Goal: Feedback & Contribution: Contribute content

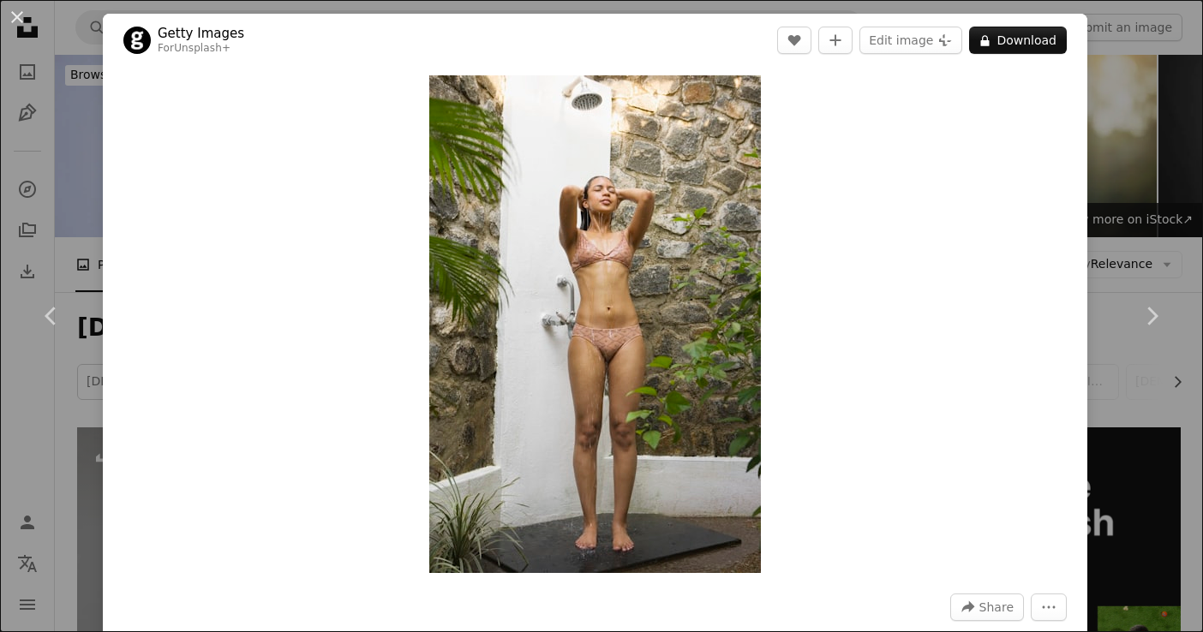
scroll to position [867, 0]
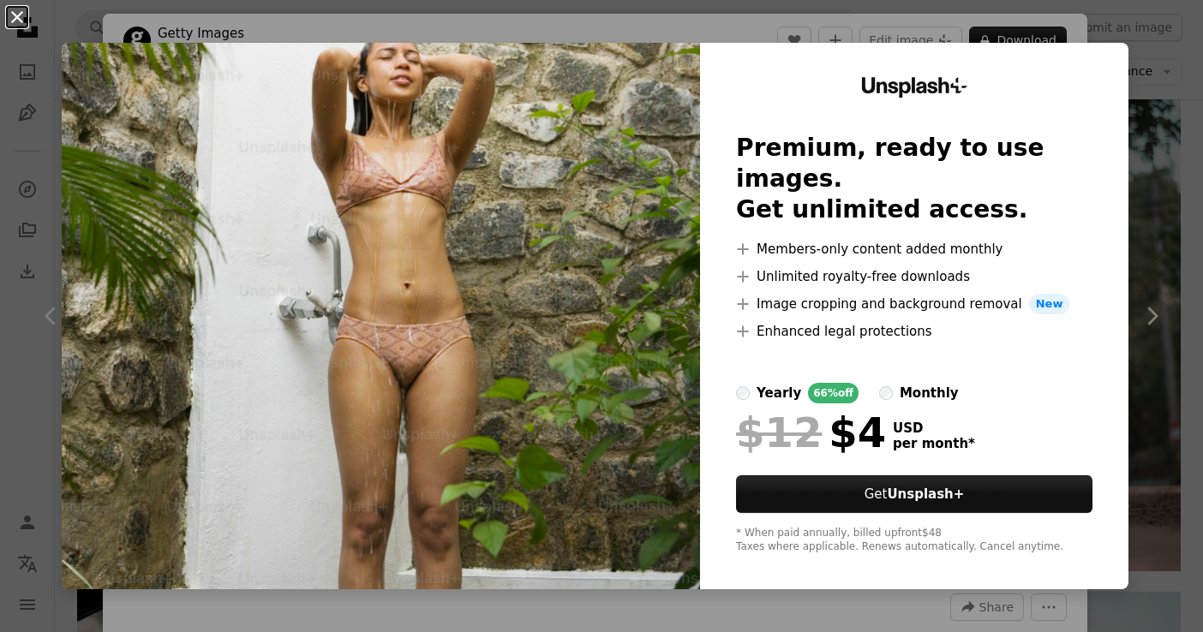
click at [11, 17] on button "An X shape" at bounding box center [17, 17] width 21 height 21
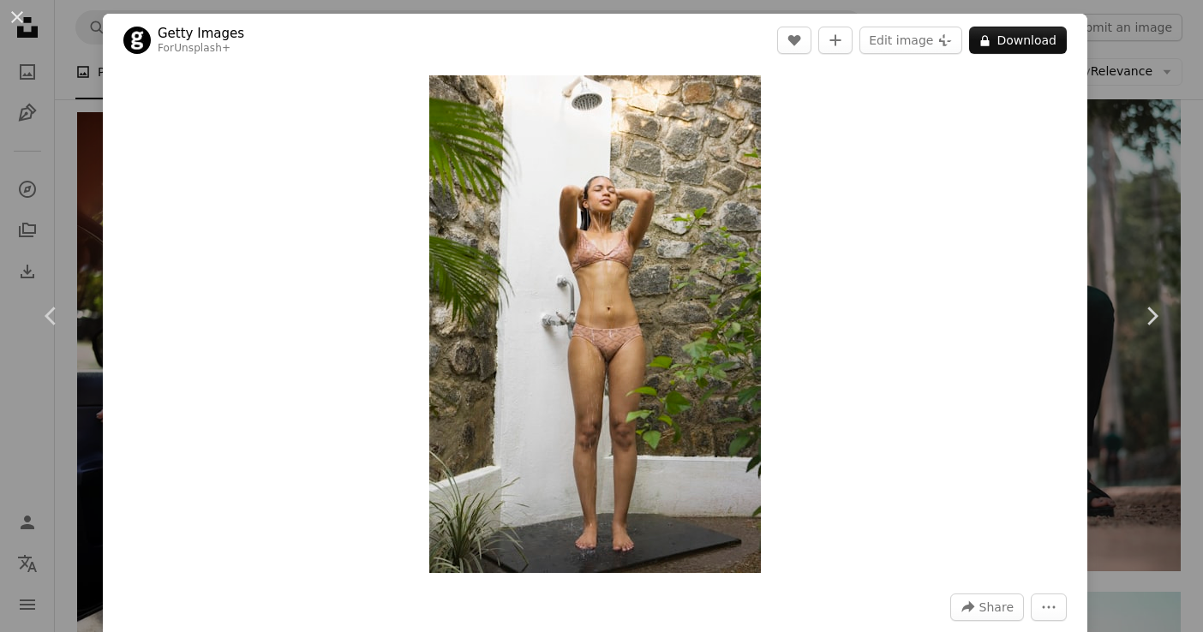
click at [1130, 78] on div "An X shape Chevron left Chevron right Getty Images For Unsplash+ A heart A plus…" at bounding box center [601, 316] width 1203 height 632
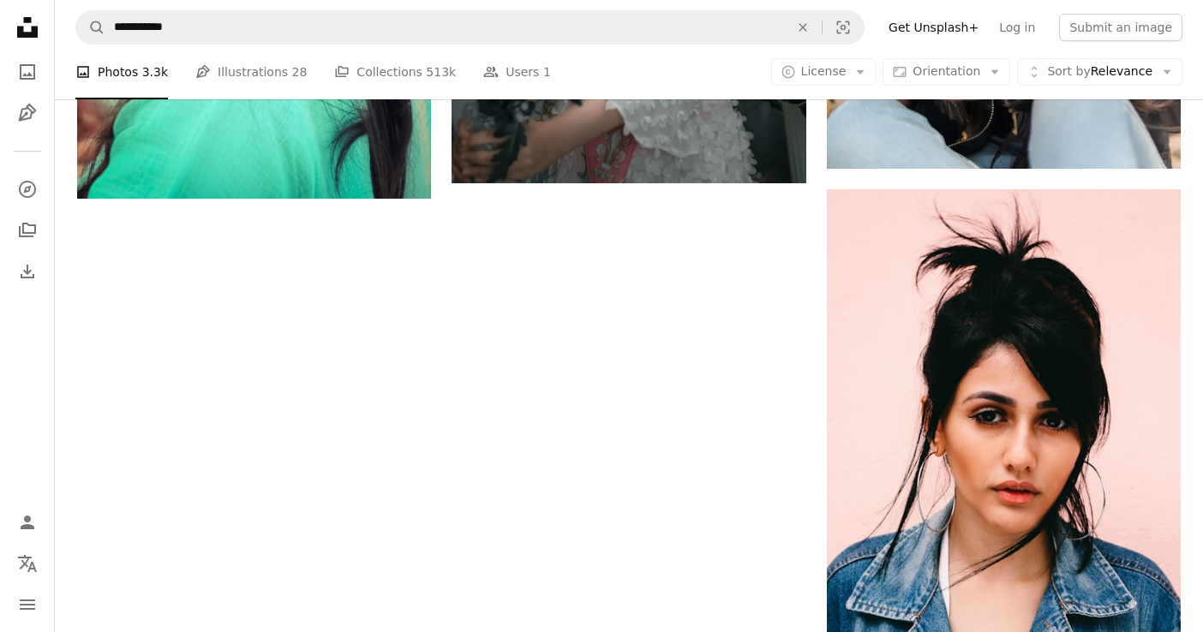
scroll to position [3482, 0]
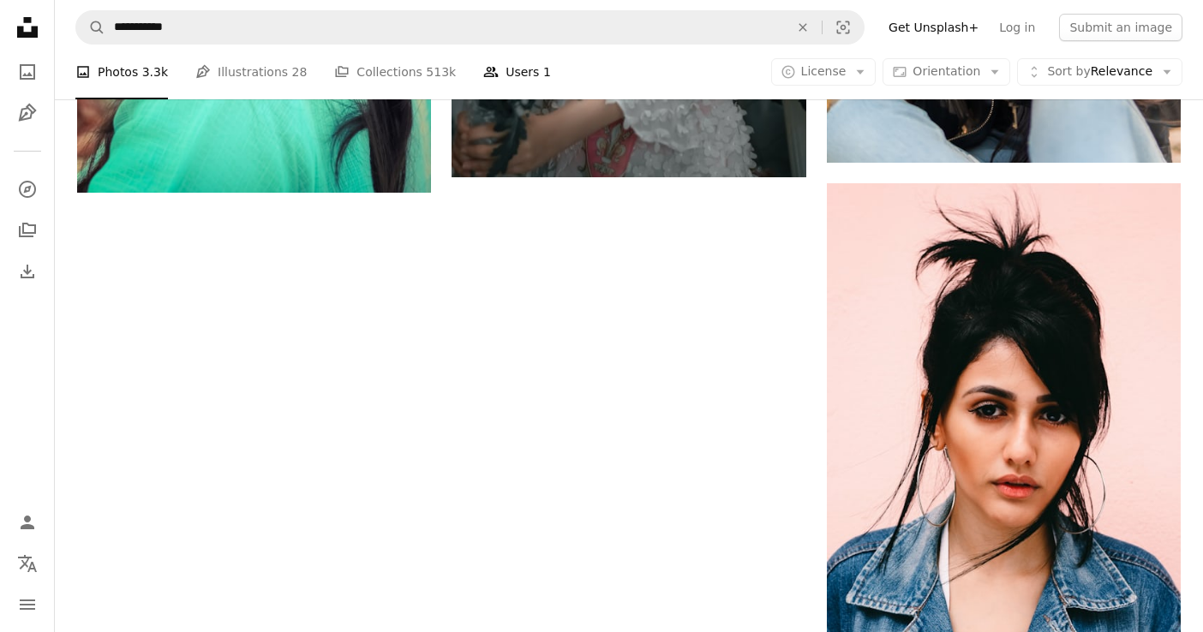
click at [511, 69] on link "People Users 1" at bounding box center [517, 72] width 68 height 55
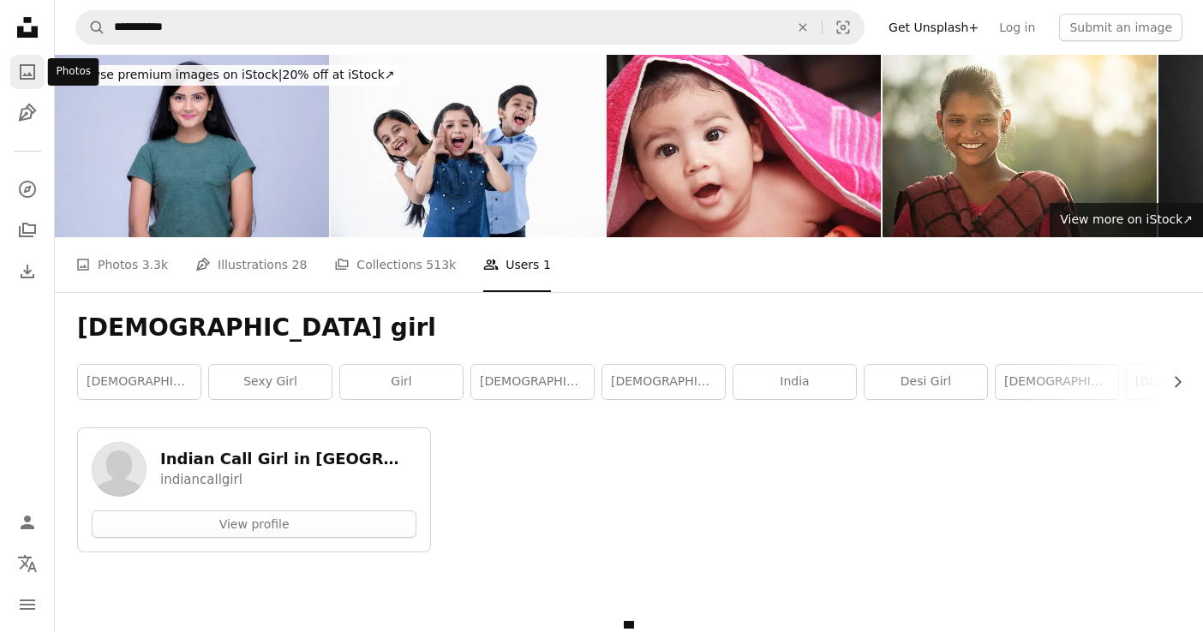
click at [33, 70] on icon "Photos" at bounding box center [27, 71] width 15 height 15
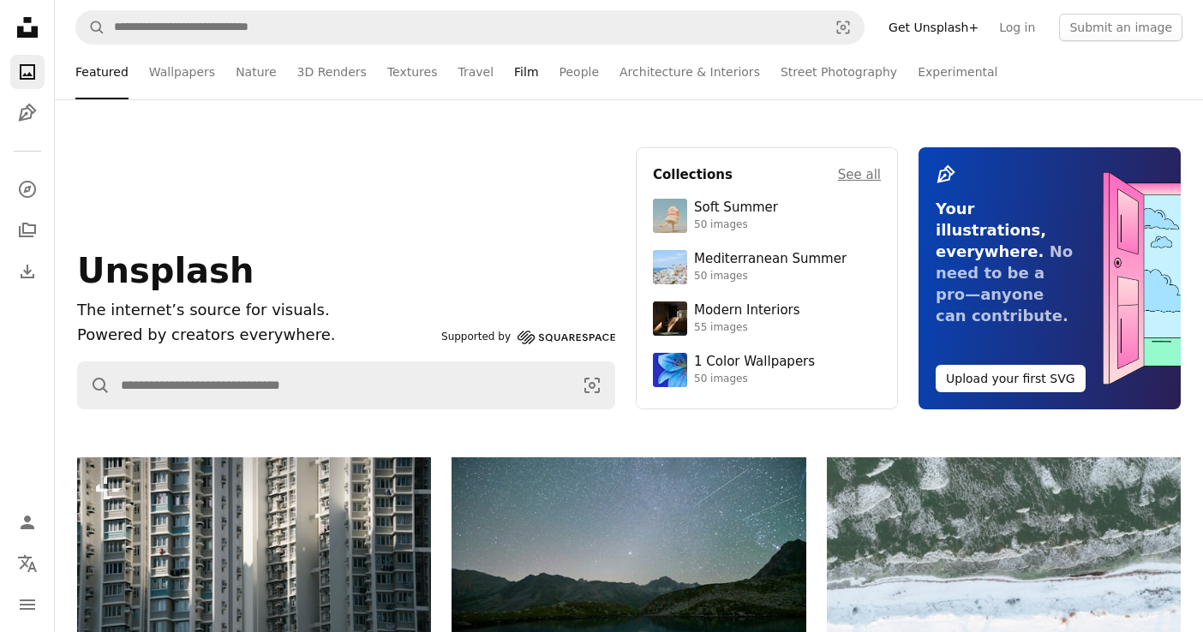
click at [514, 69] on link "Film" at bounding box center [526, 72] width 24 height 55
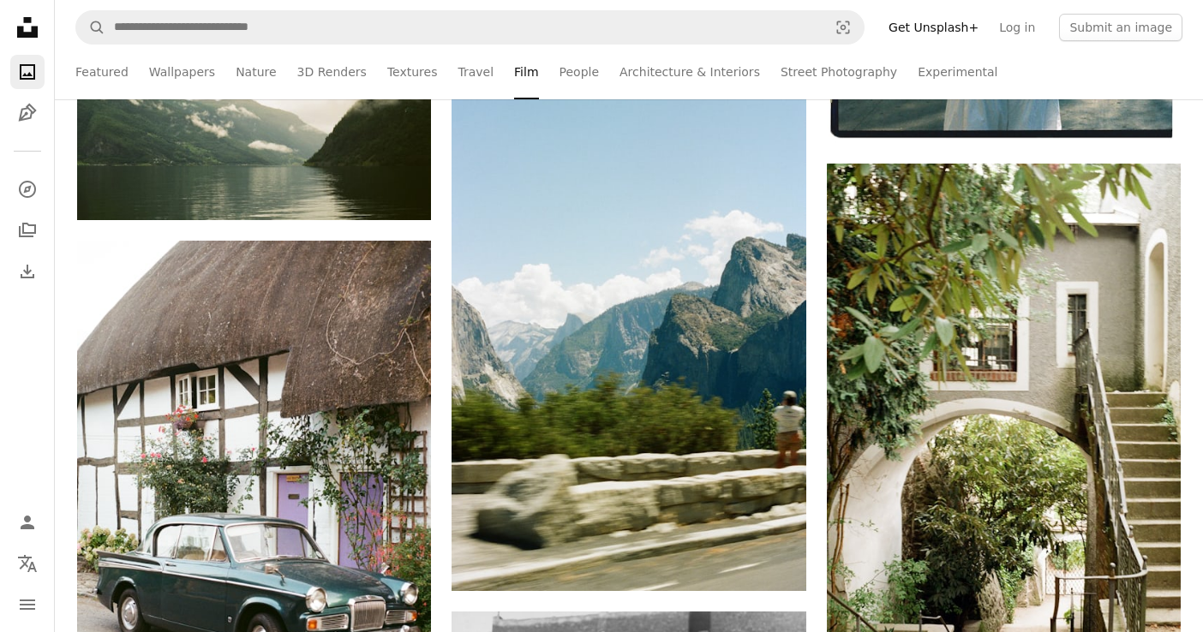
scroll to position [2971, 0]
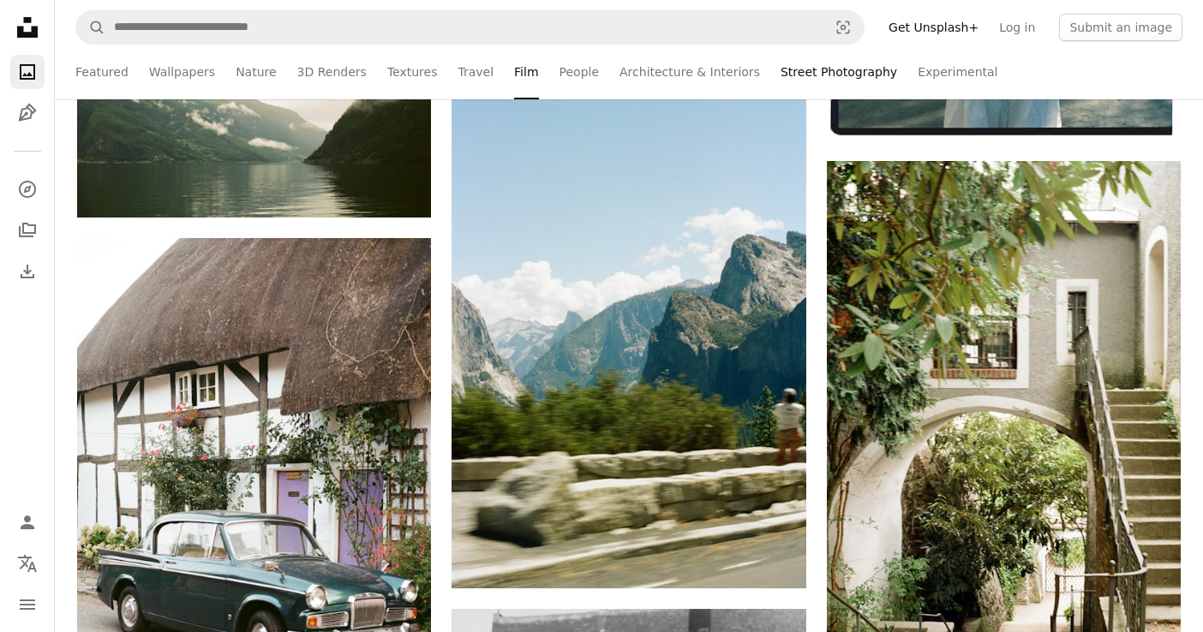
click at [804, 81] on link "Street Photography" at bounding box center [838, 72] width 116 height 55
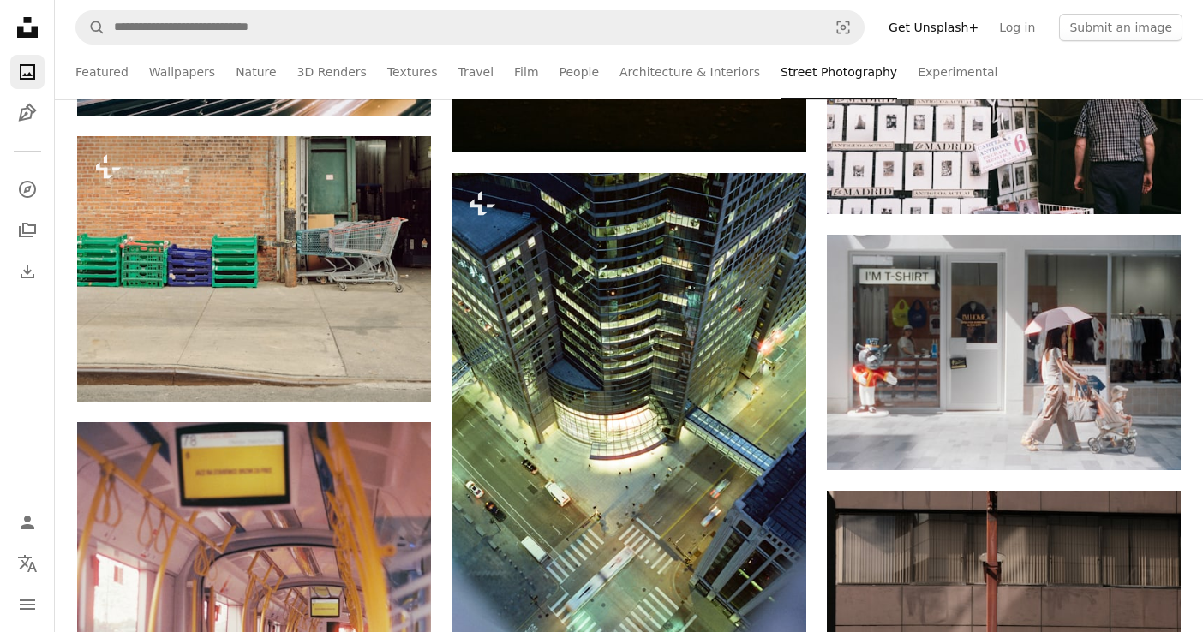
scroll to position [2422, 0]
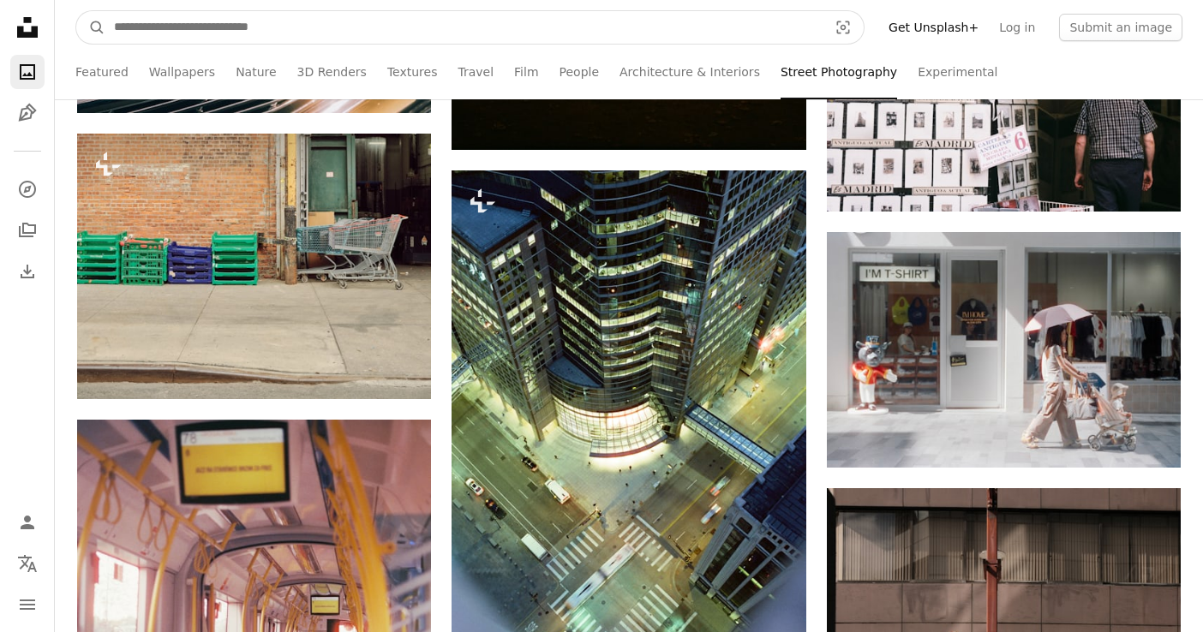
click at [401, 28] on input "Find visuals sitewide" at bounding box center [463, 27] width 717 height 33
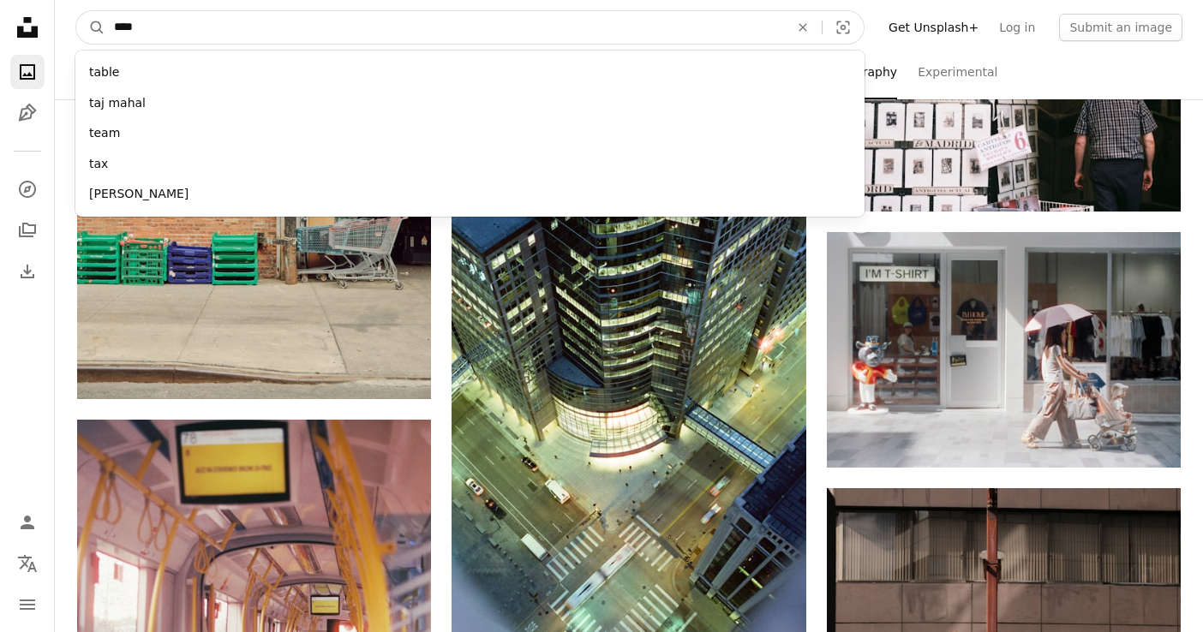
type input "*****"
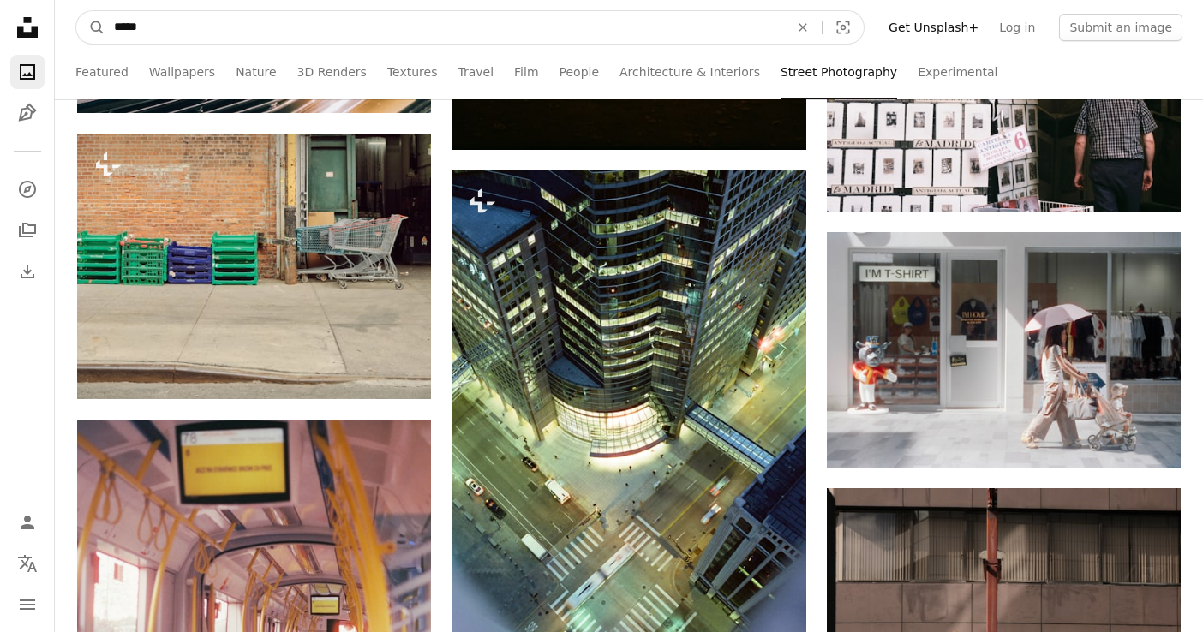
click button "A magnifying glass" at bounding box center [90, 27] width 29 height 33
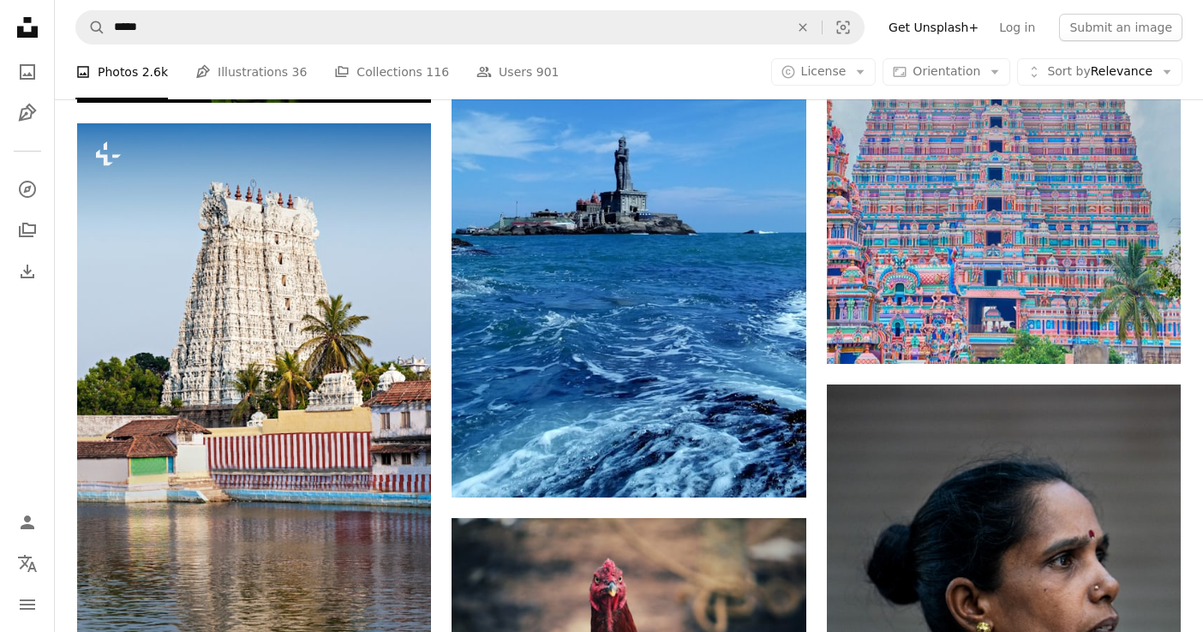
scroll to position [1075, 0]
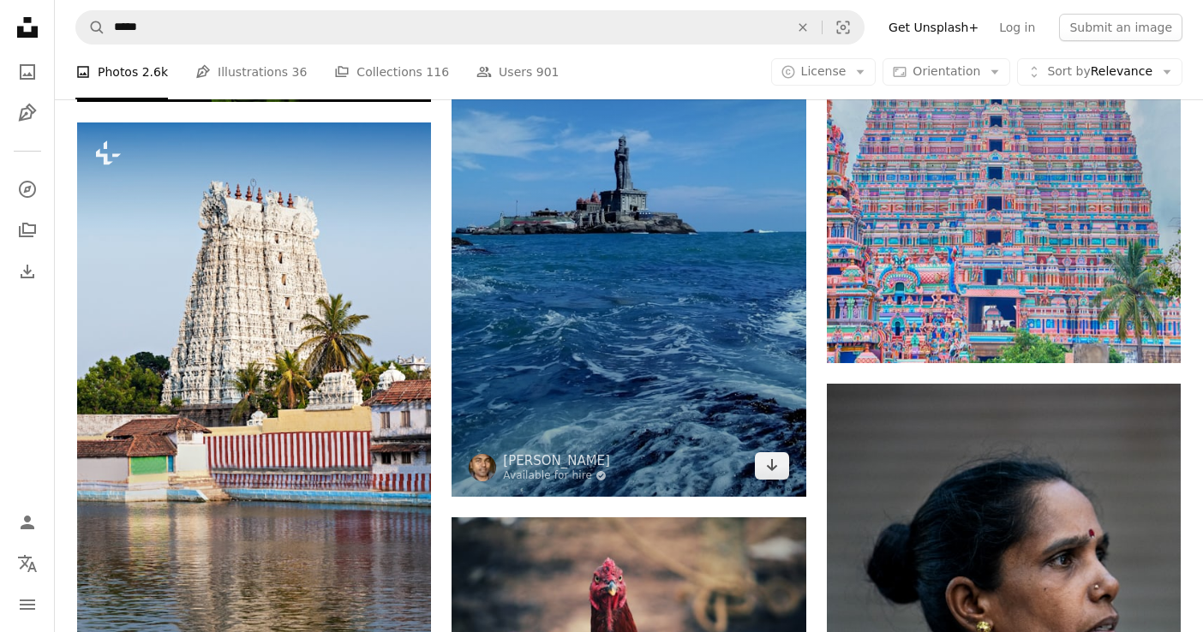
click at [553, 289] on img at bounding box center [628, 181] width 354 height 631
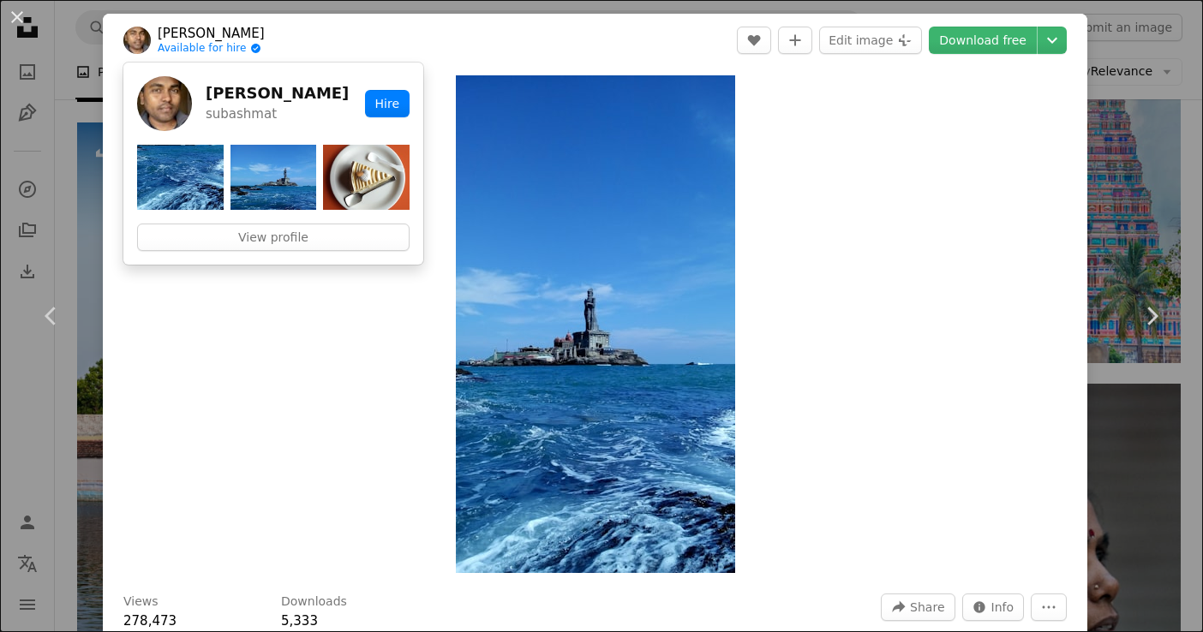
click at [263, 93] on h5 "[PERSON_NAME]" at bounding box center [277, 93] width 143 height 21
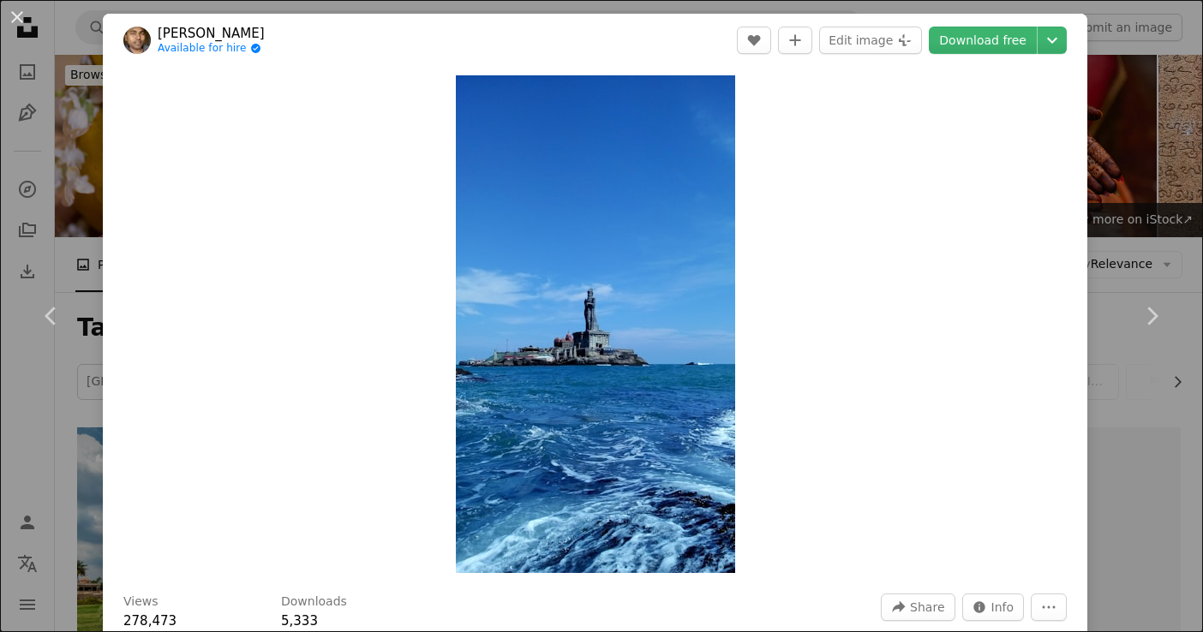
scroll to position [1075, 0]
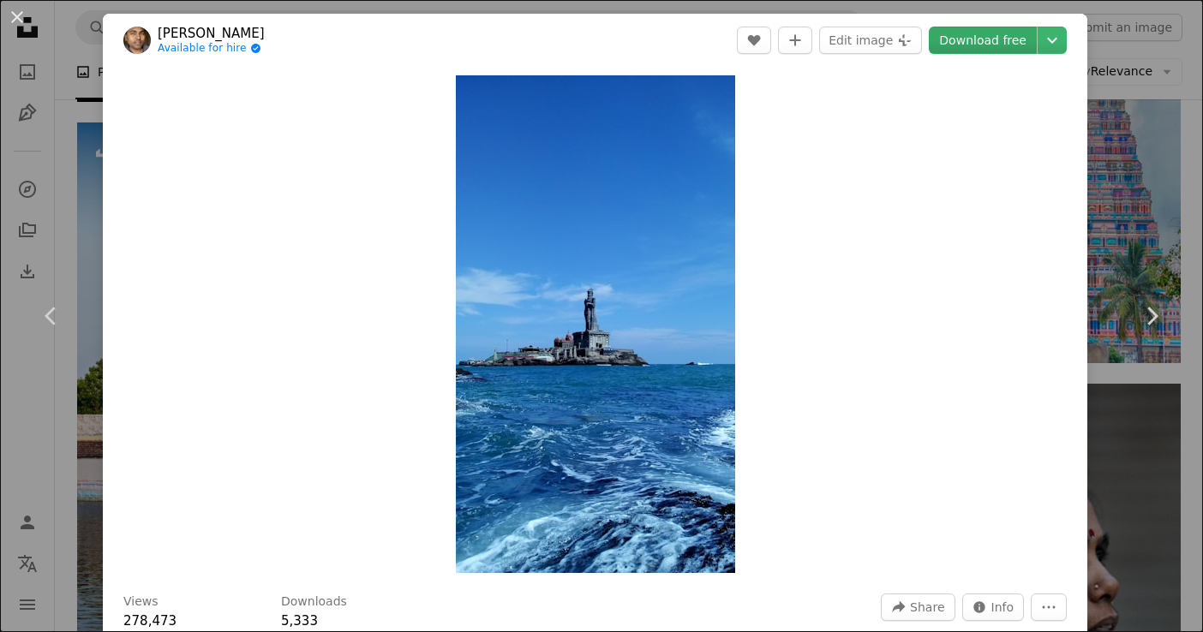
click at [1036, 38] on link "Download free" at bounding box center [982, 40] width 108 height 27
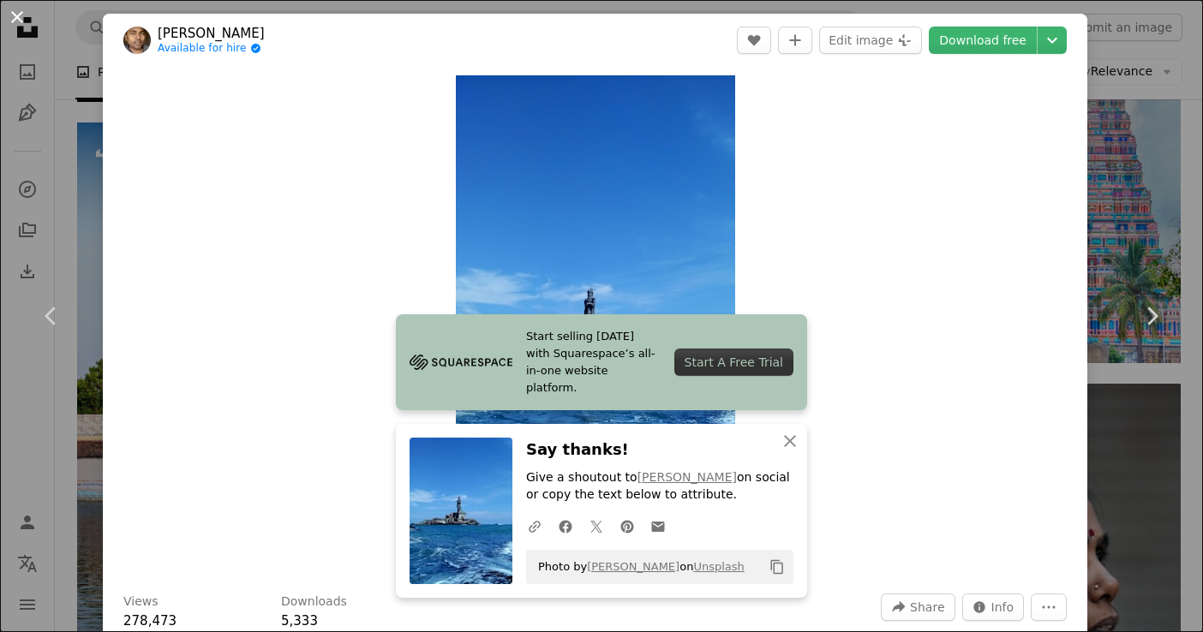
click at [17, 14] on button "An X shape" at bounding box center [17, 17] width 21 height 21
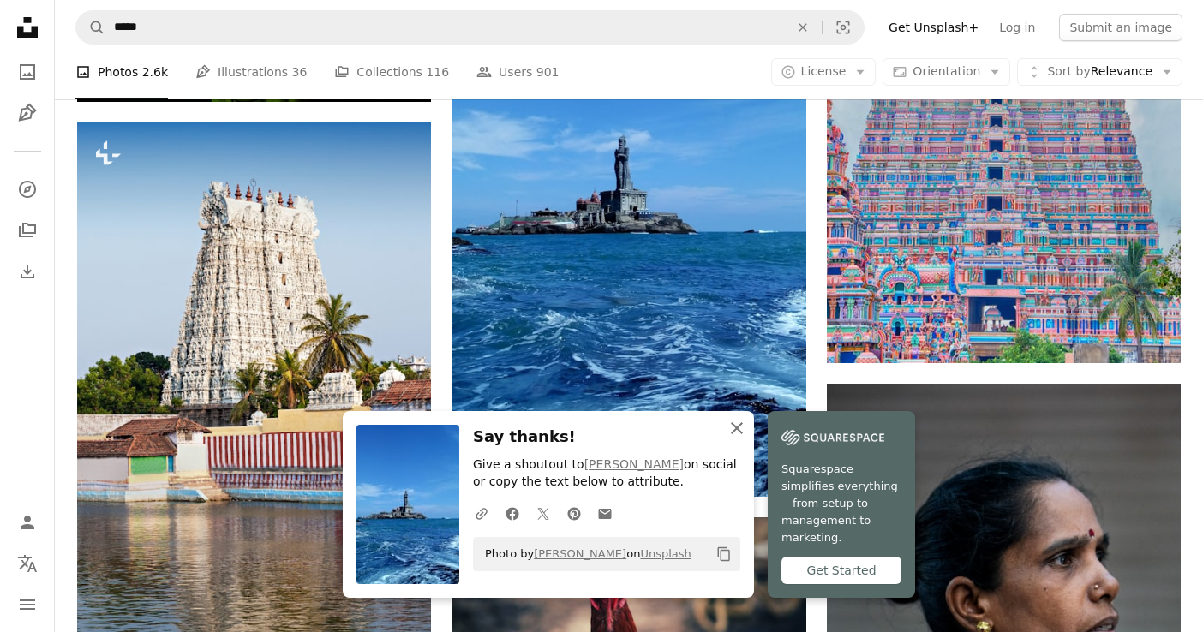
click at [739, 433] on icon "An X shape" at bounding box center [736, 428] width 21 height 21
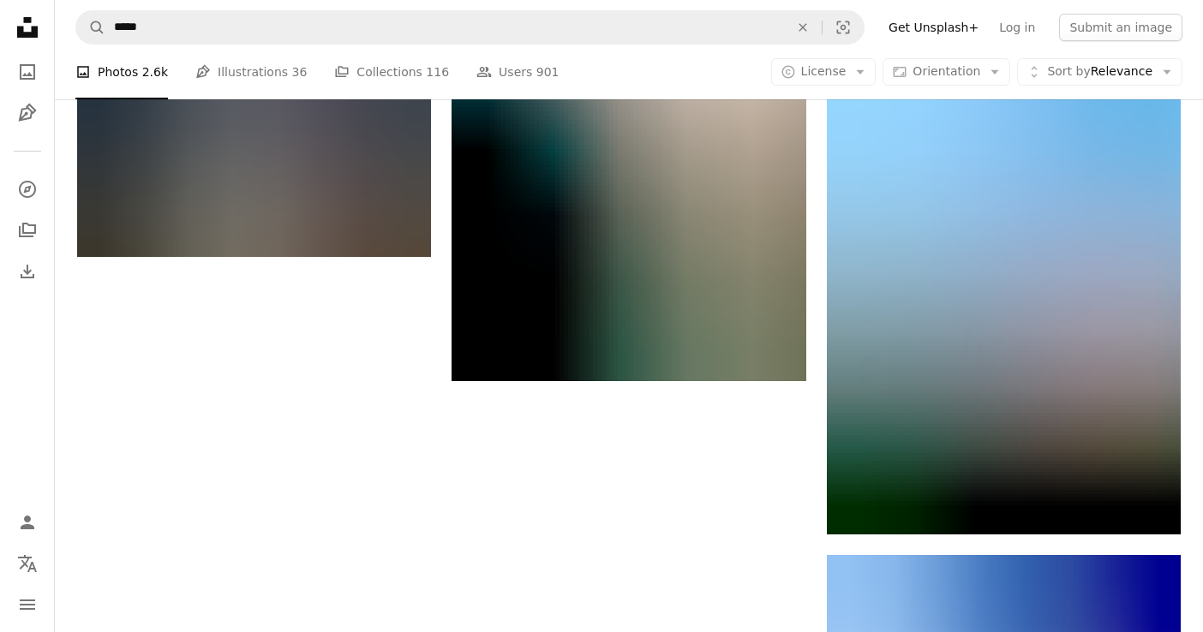
scroll to position [2492, 0]
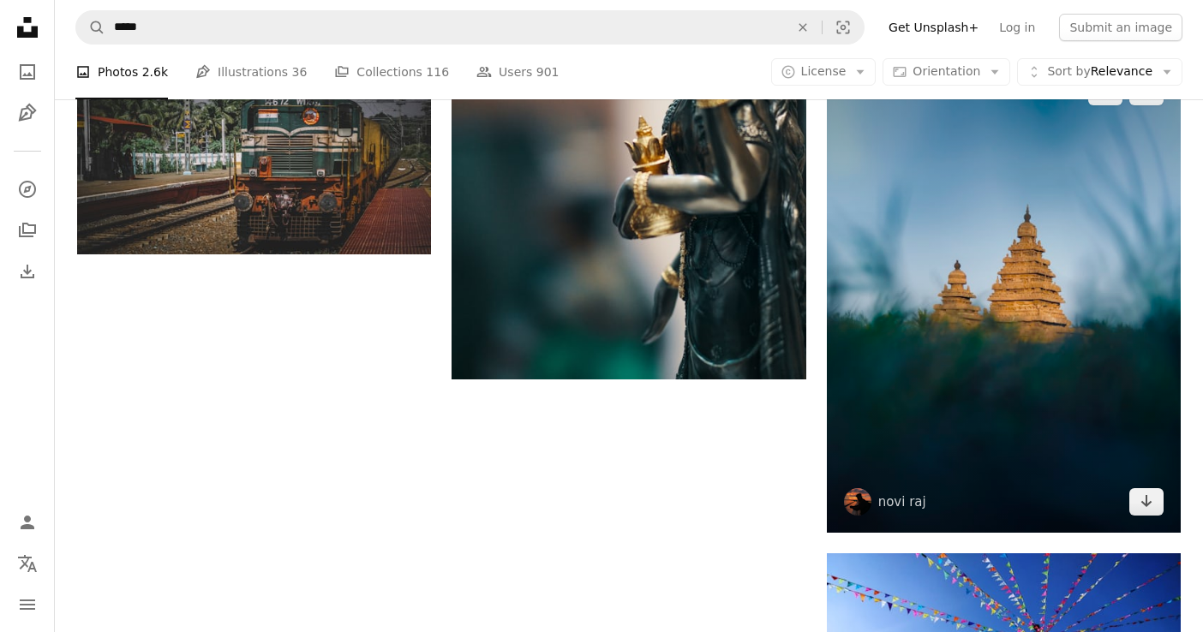
click at [938, 297] on img at bounding box center [1004, 297] width 354 height 472
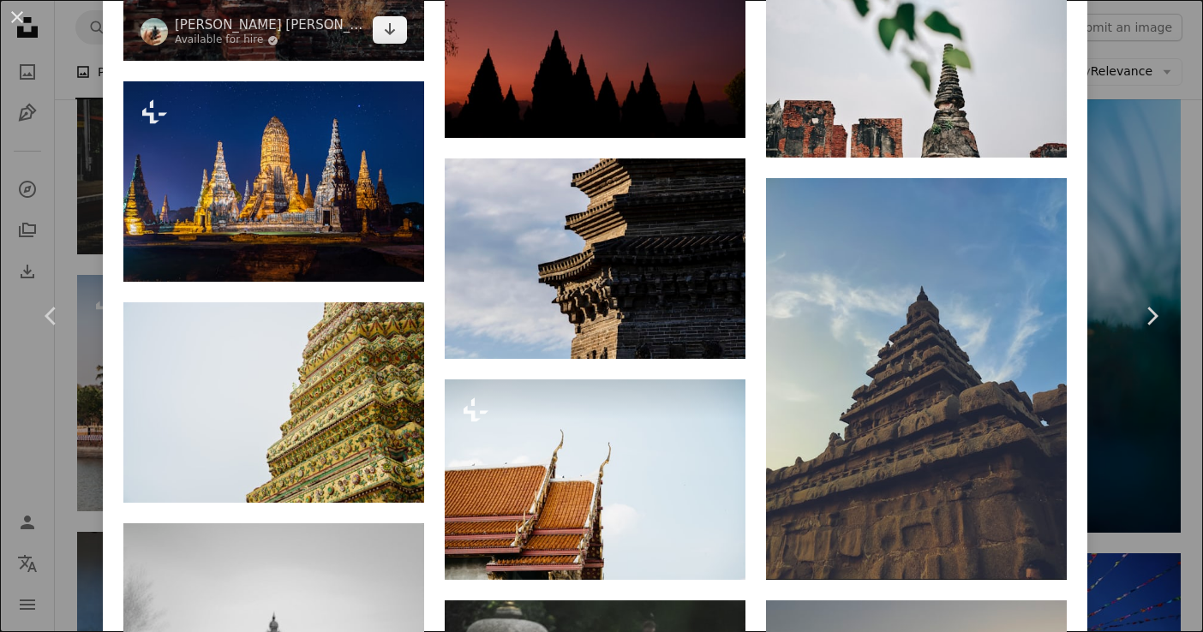
scroll to position [3657, 0]
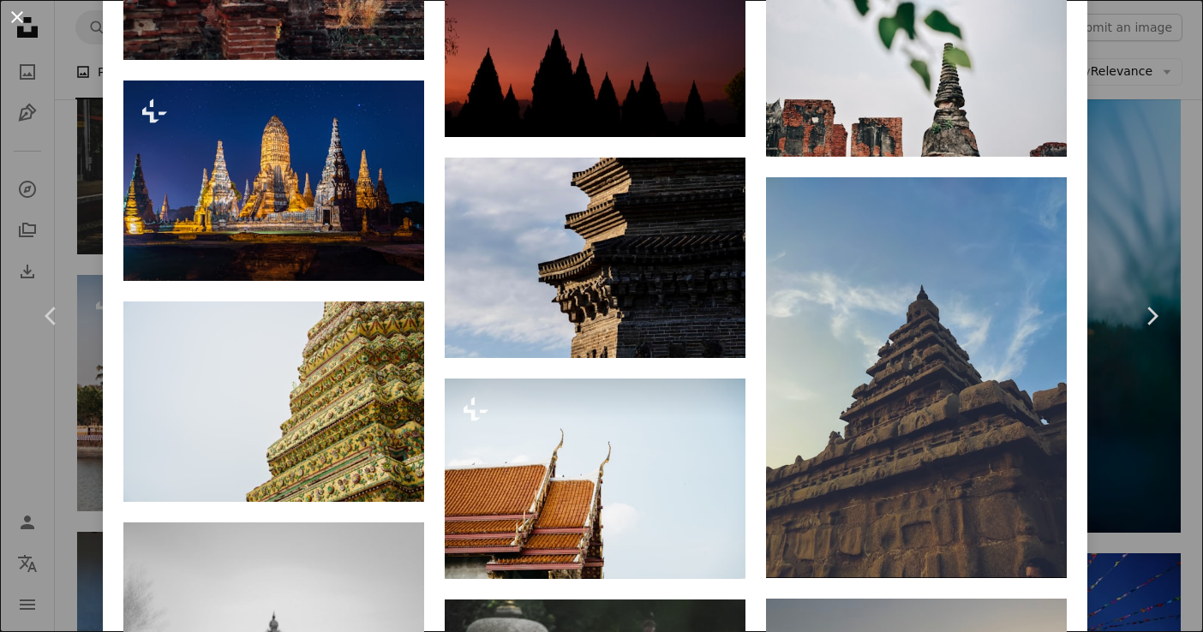
click at [22, 15] on button "An X shape" at bounding box center [17, 17] width 21 height 21
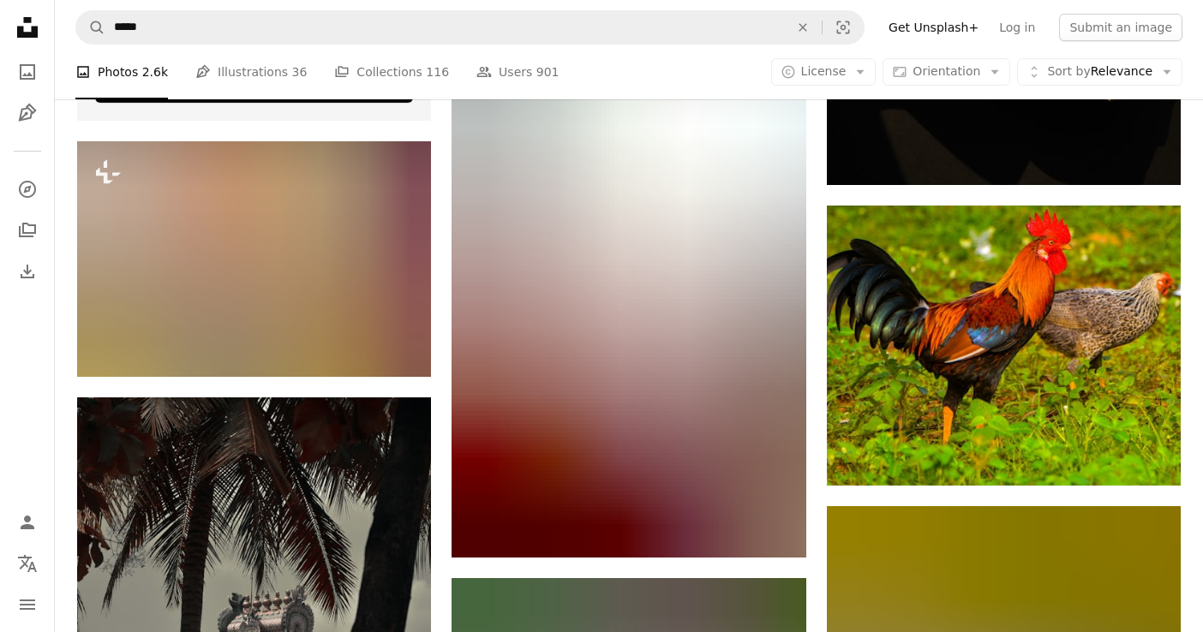
scroll to position [3625, 0]
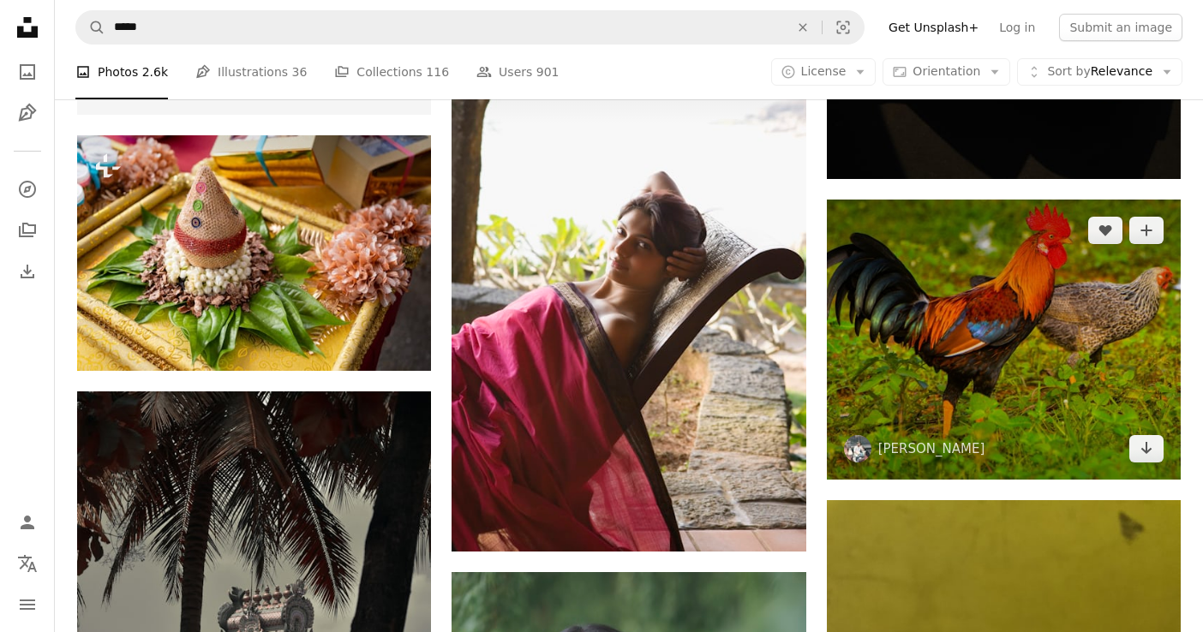
click at [1019, 336] on img at bounding box center [1004, 340] width 354 height 280
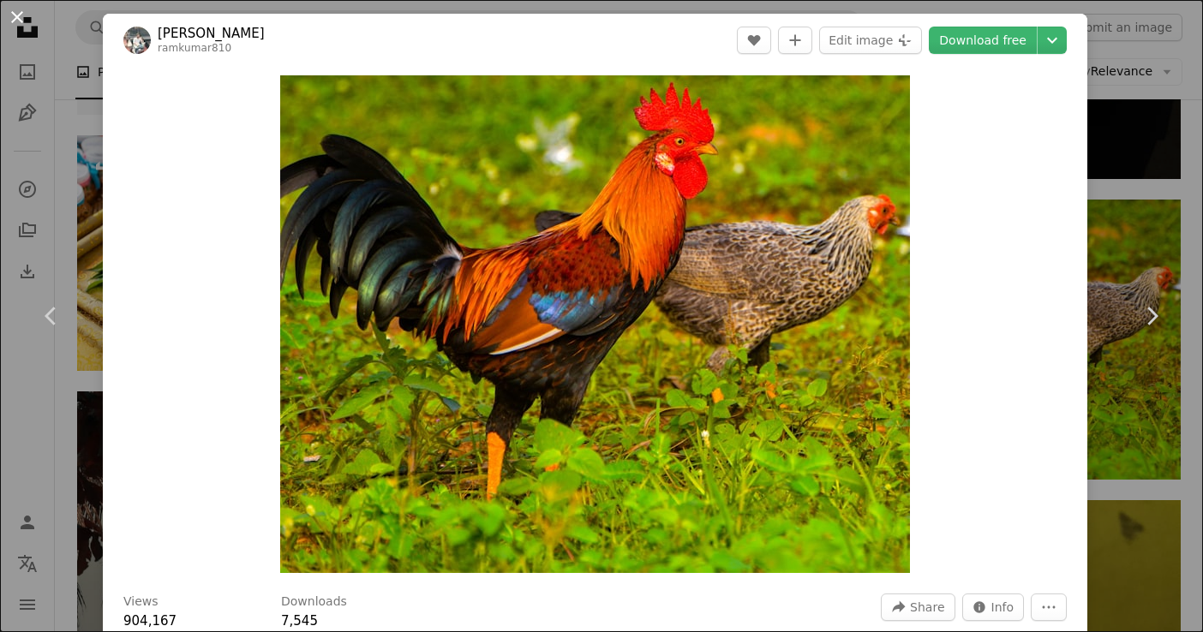
click at [22, 14] on button "An X shape" at bounding box center [17, 17] width 21 height 21
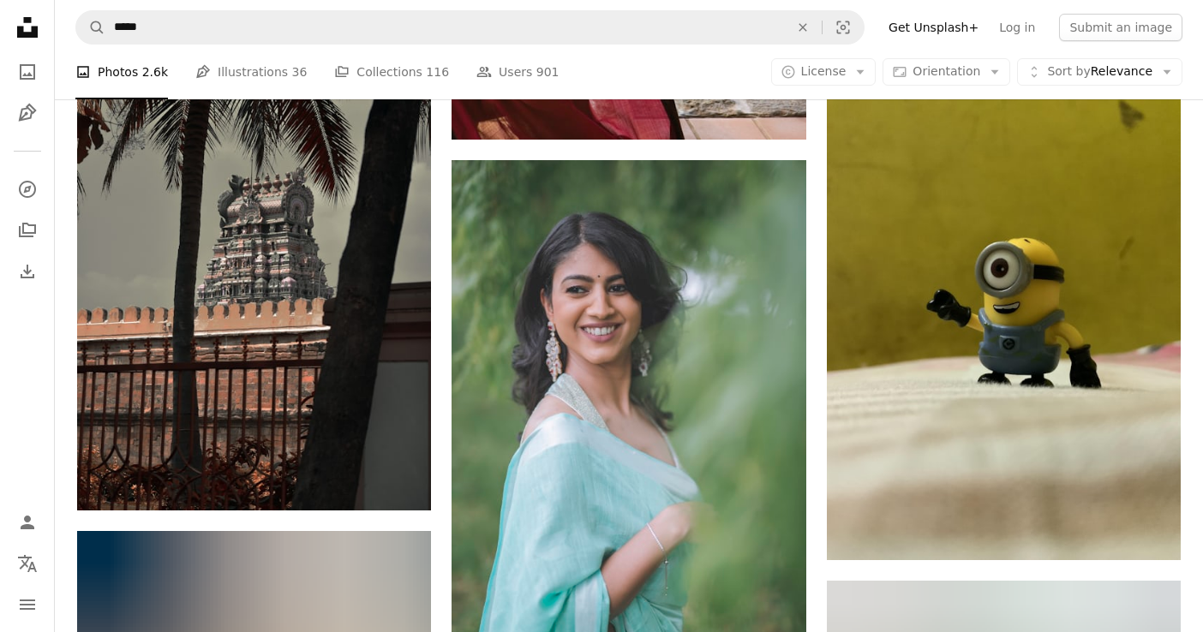
scroll to position [4053, 0]
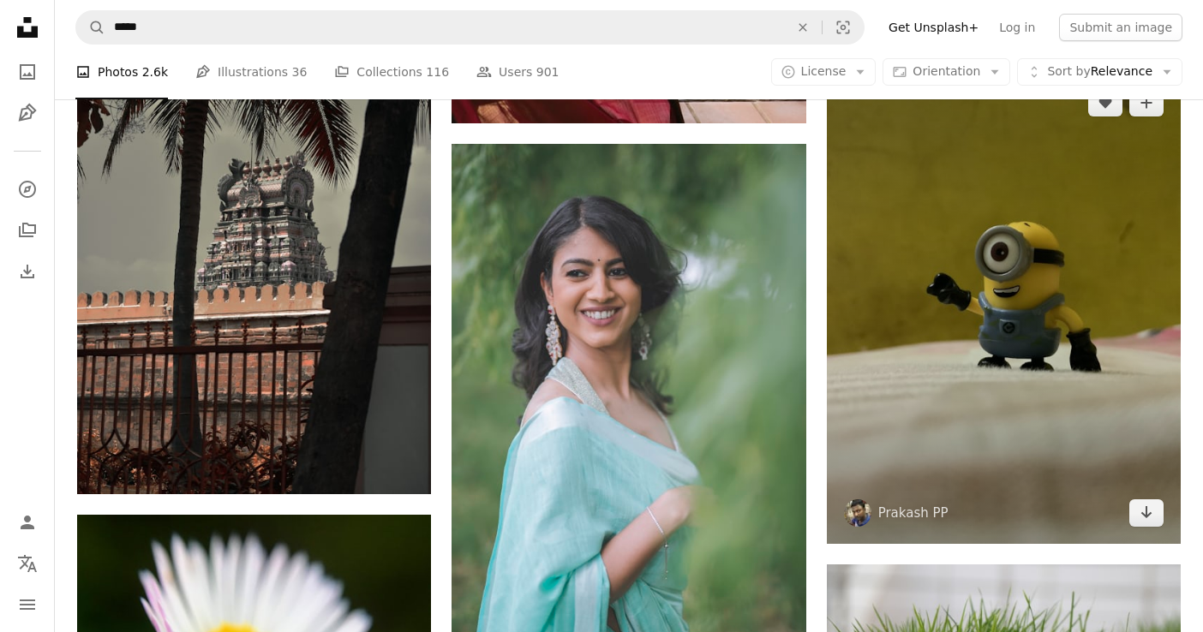
click at [1038, 287] on img at bounding box center [1004, 308] width 354 height 472
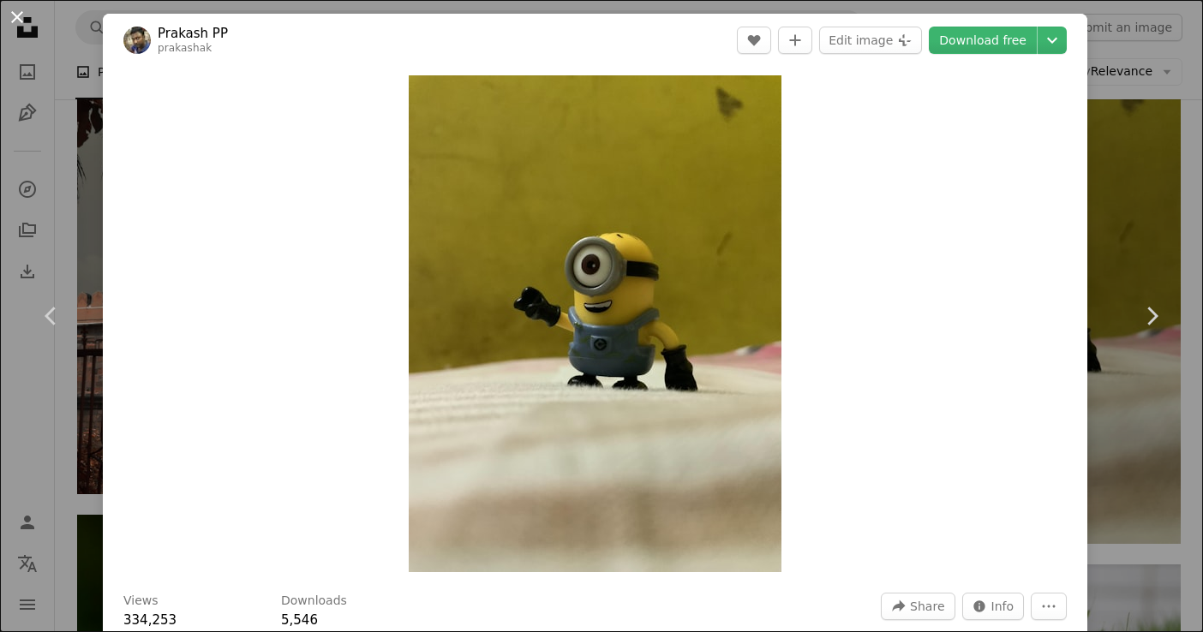
click at [16, 14] on button "An X shape" at bounding box center [17, 17] width 21 height 21
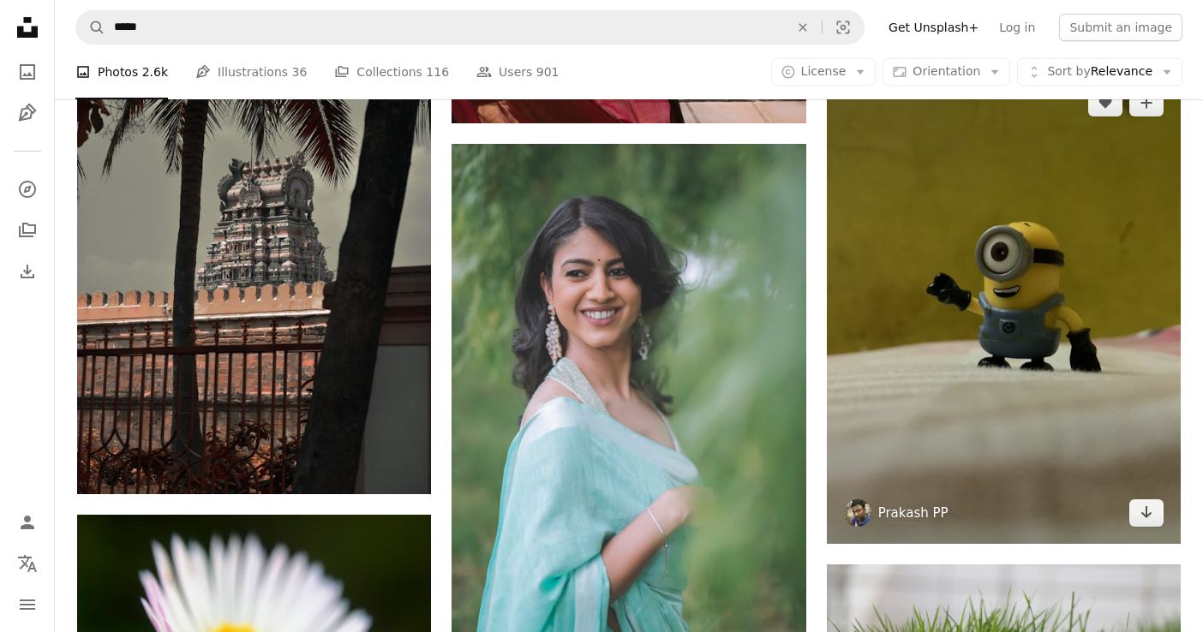
click at [907, 516] on link "Prakash PP" at bounding box center [913, 512] width 70 height 17
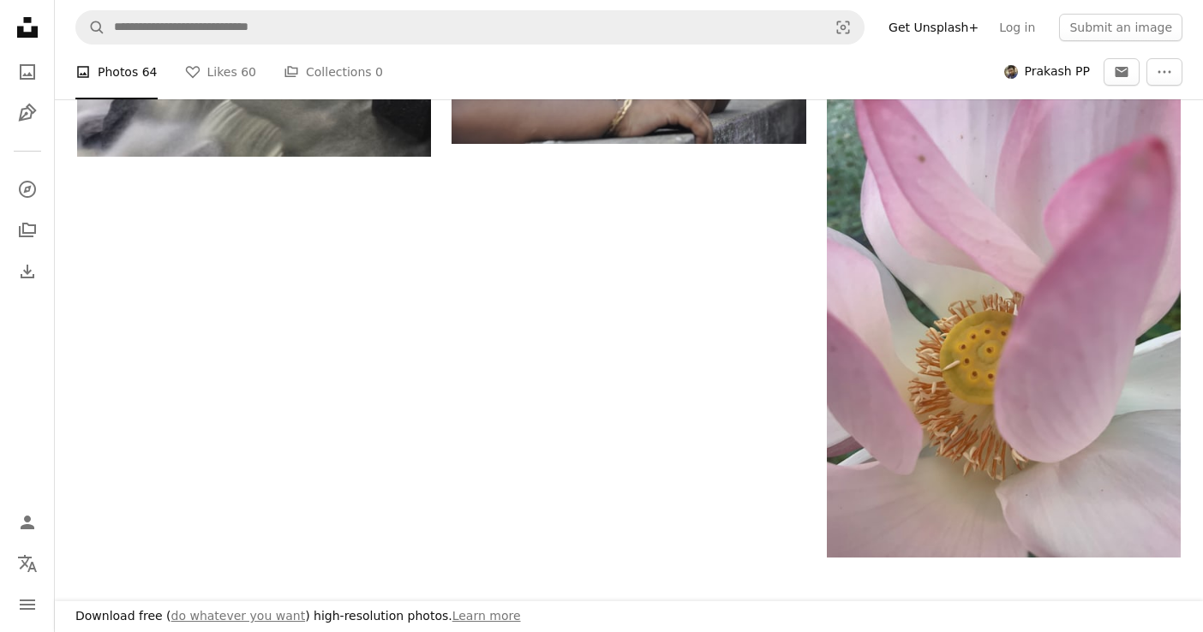
scroll to position [2217, 0]
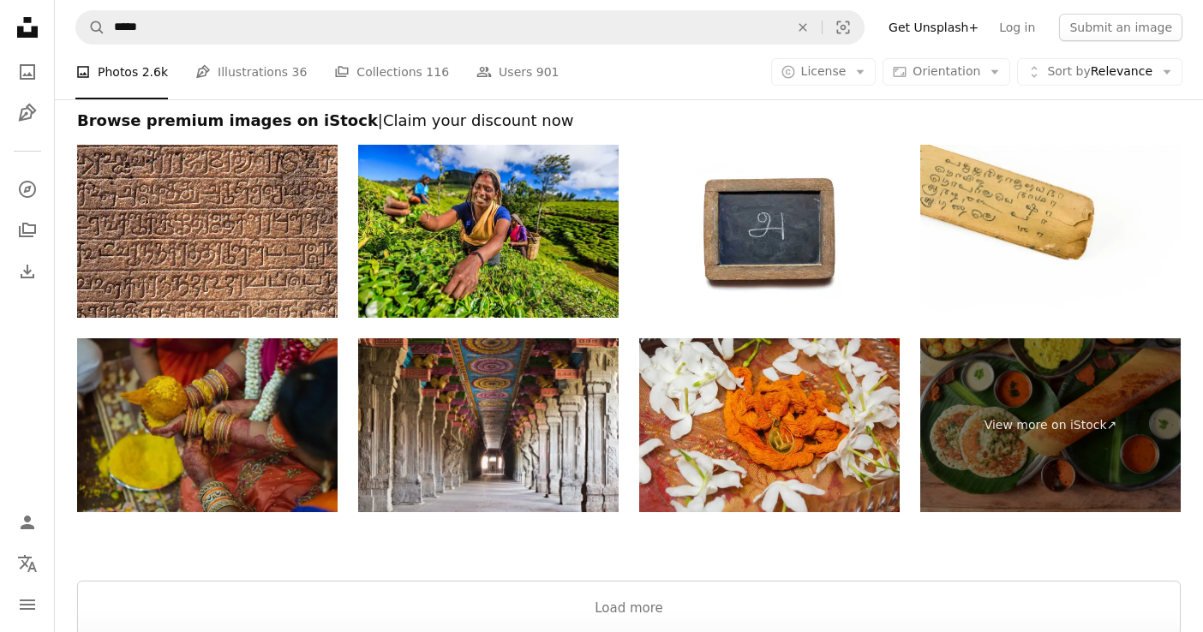
scroll to position [6332, 0]
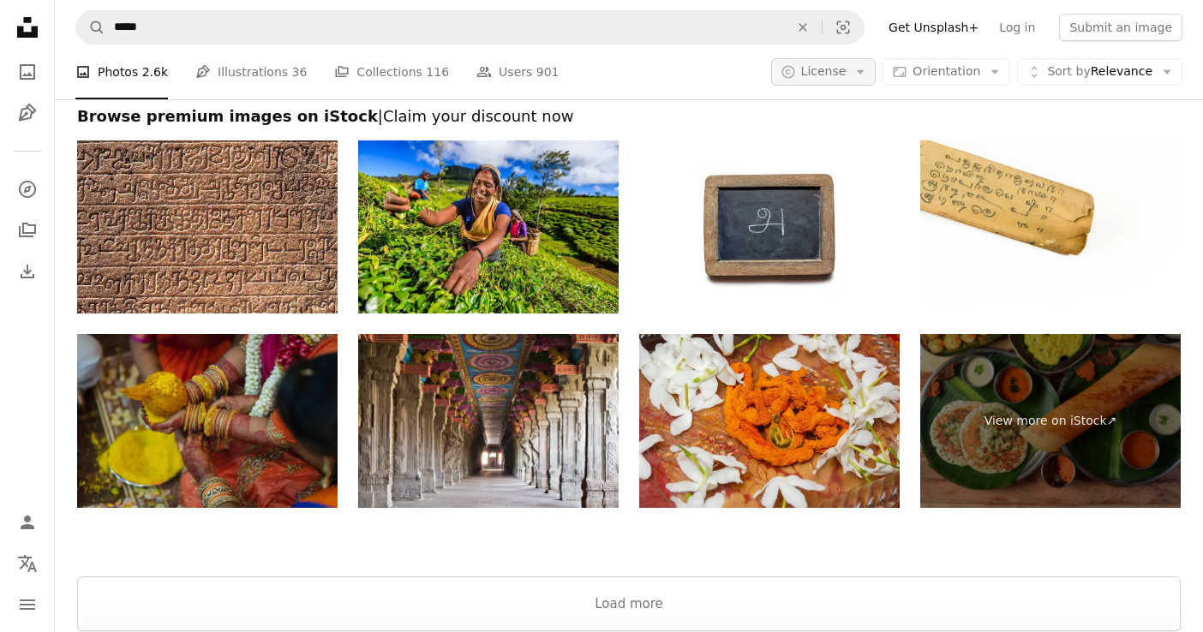
click at [854, 70] on button "A copyright icon © License Arrow down" at bounding box center [823, 71] width 105 height 27
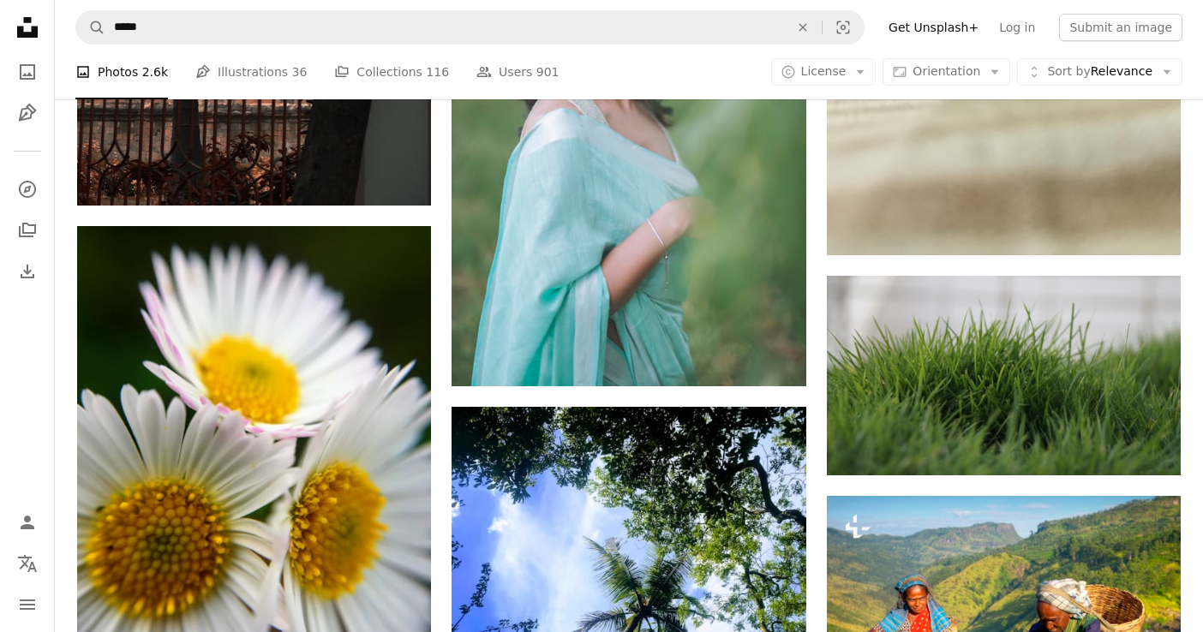
scroll to position [4262, 0]
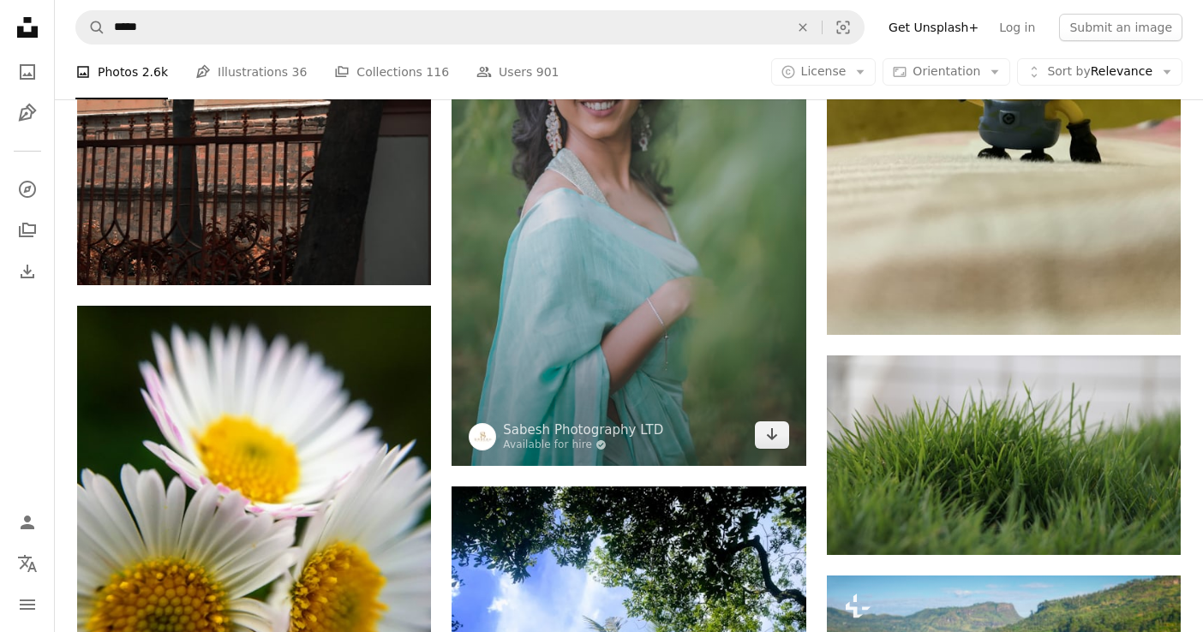
click at [689, 258] on img at bounding box center [628, 200] width 354 height 531
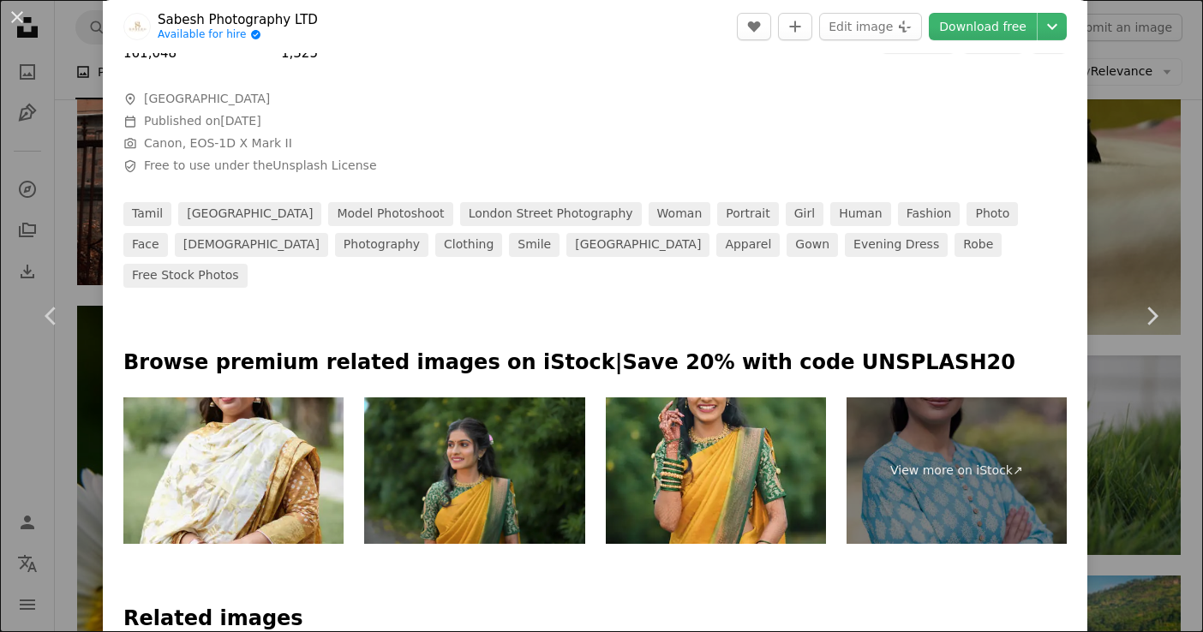
scroll to position [566, 0]
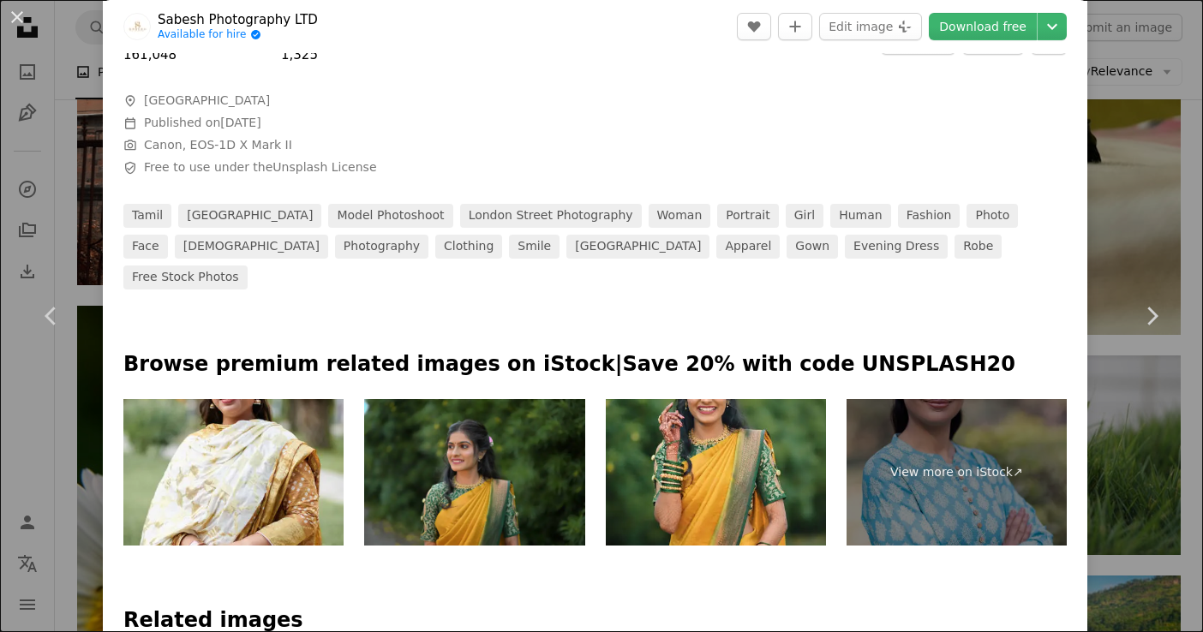
click at [248, 16] on link "Sabesh Photography LTD" at bounding box center [238, 19] width 160 height 17
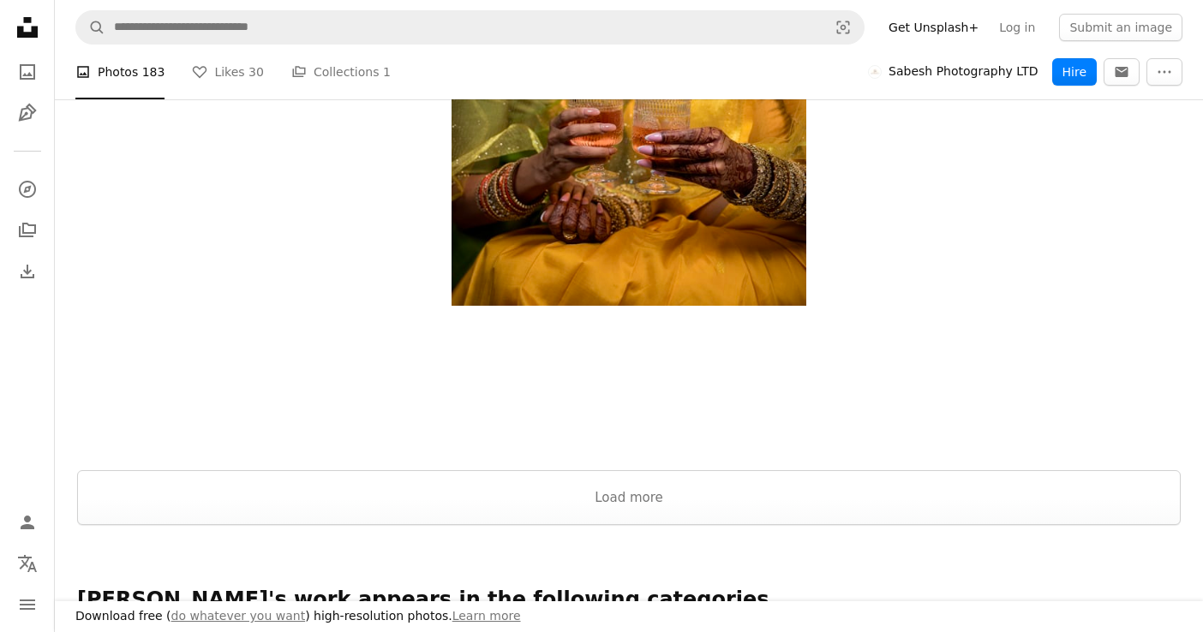
scroll to position [2908, 0]
click at [366, 475] on button "Load more" at bounding box center [628, 496] width 1103 height 55
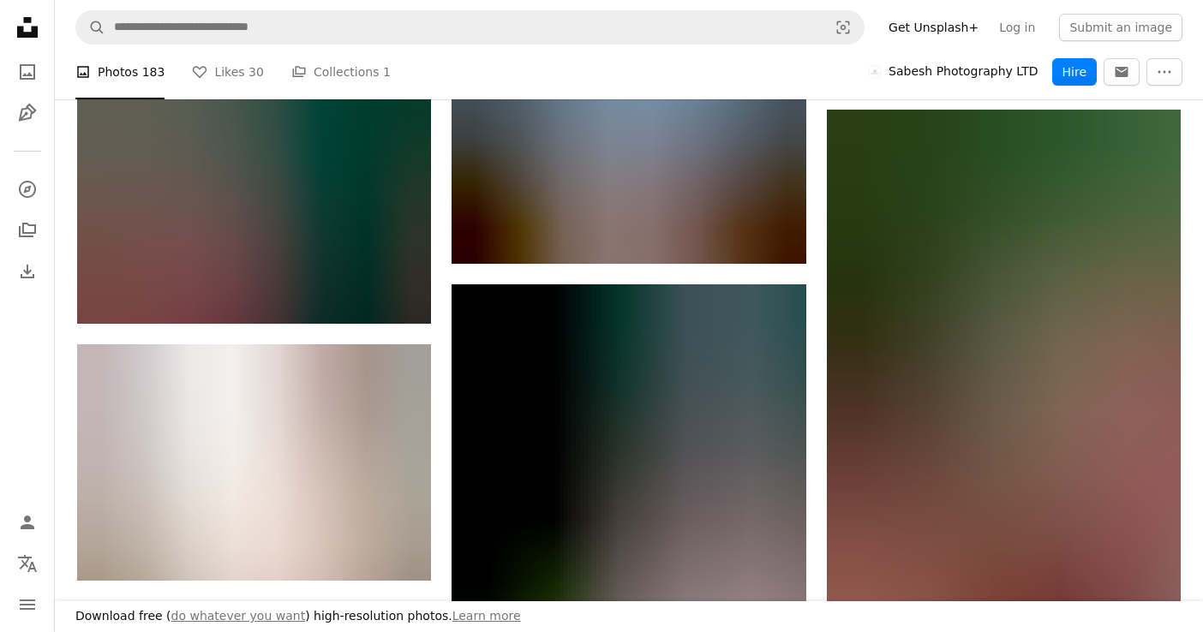
scroll to position [9721, 0]
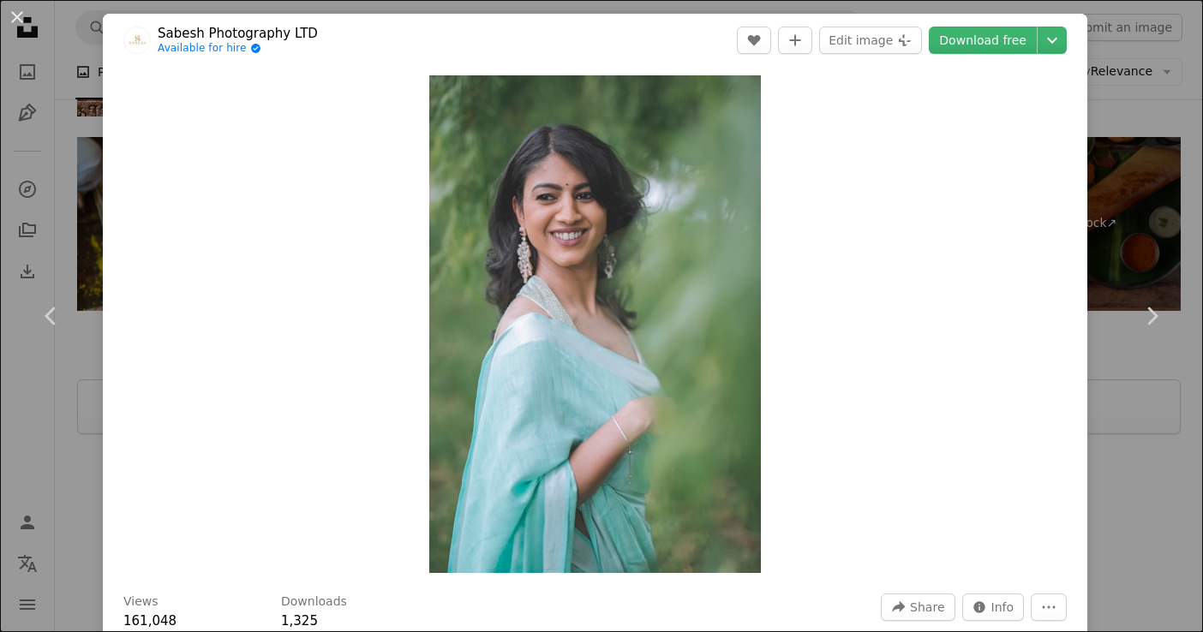
scroll to position [4262, 0]
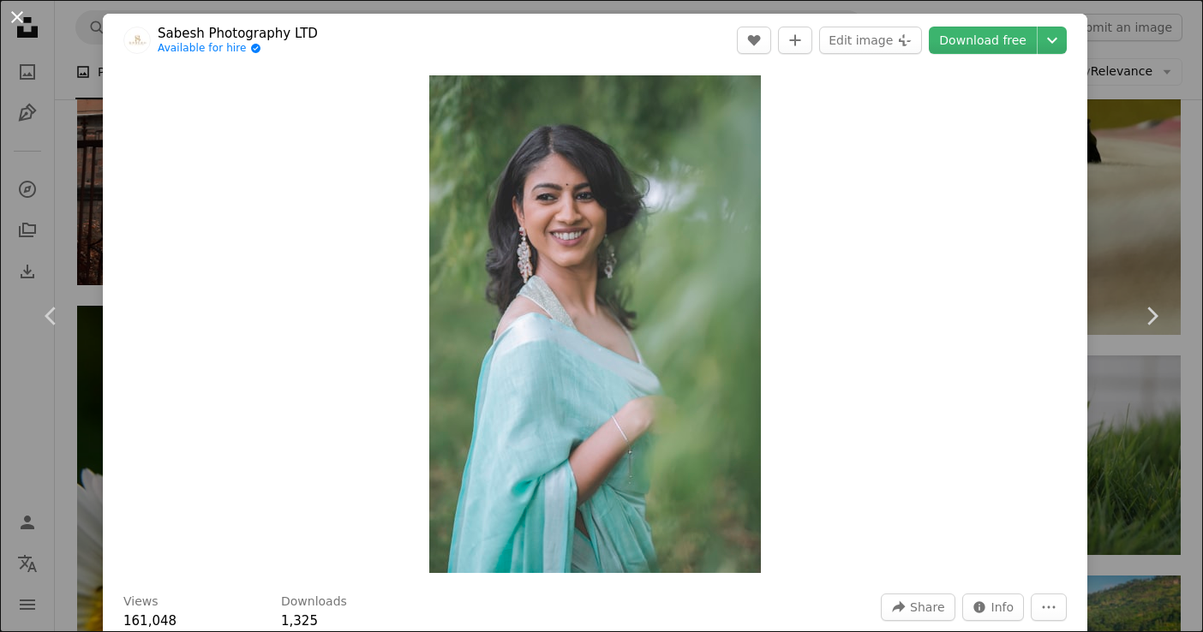
click at [23, 16] on button "An X shape" at bounding box center [17, 17] width 21 height 21
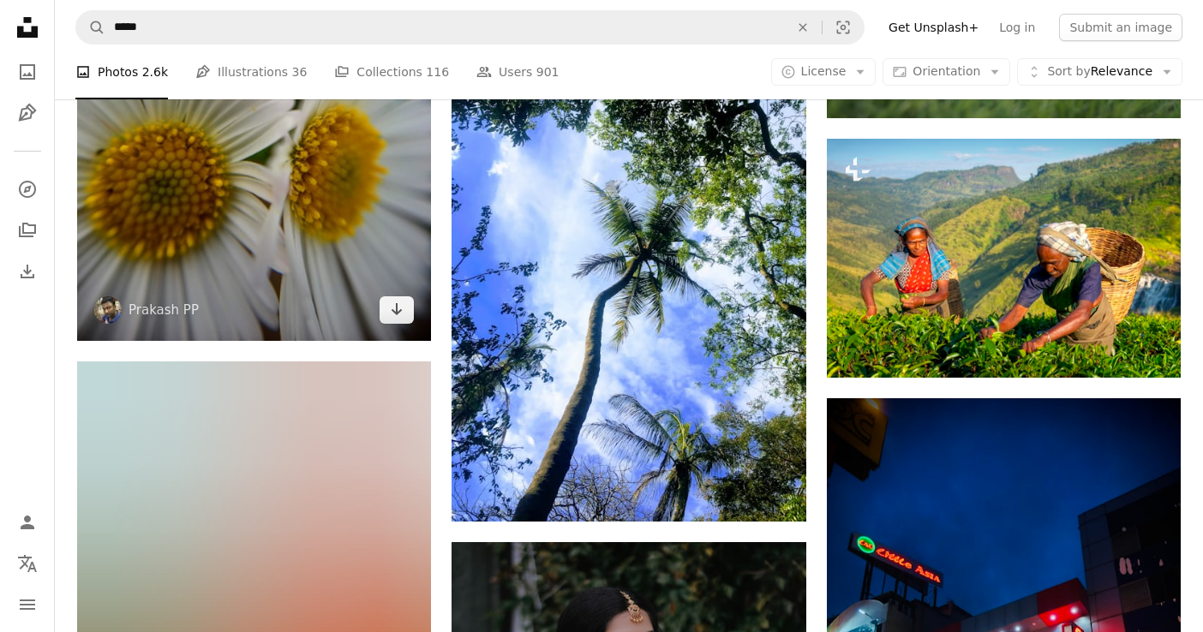
scroll to position [4684, 0]
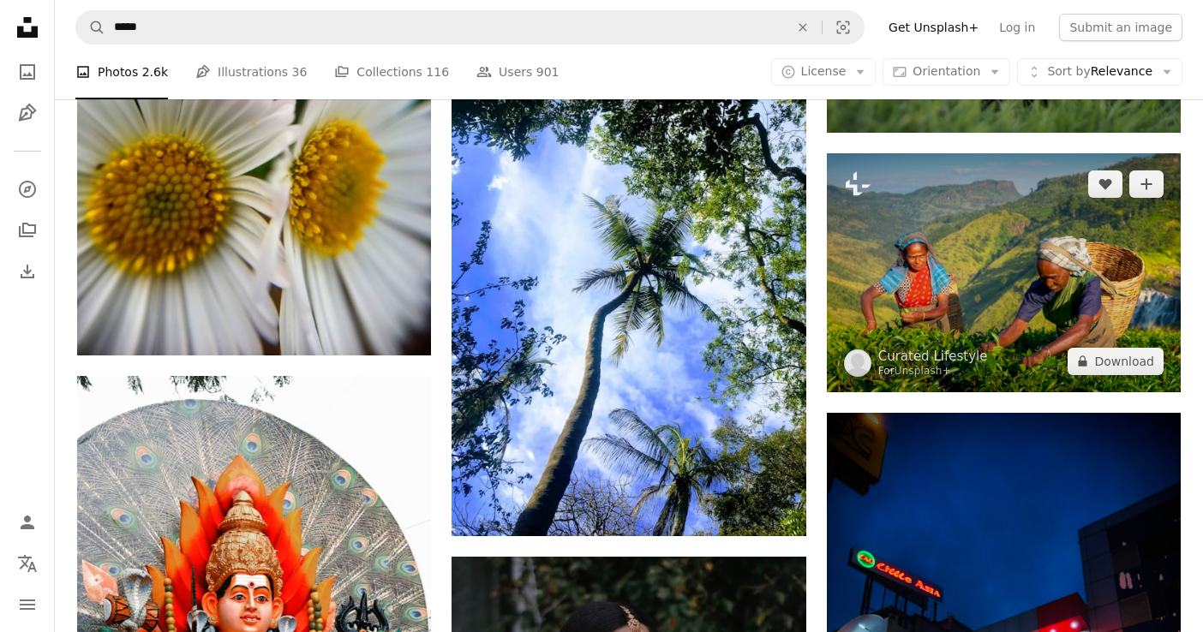
click at [964, 259] on img at bounding box center [1004, 272] width 354 height 239
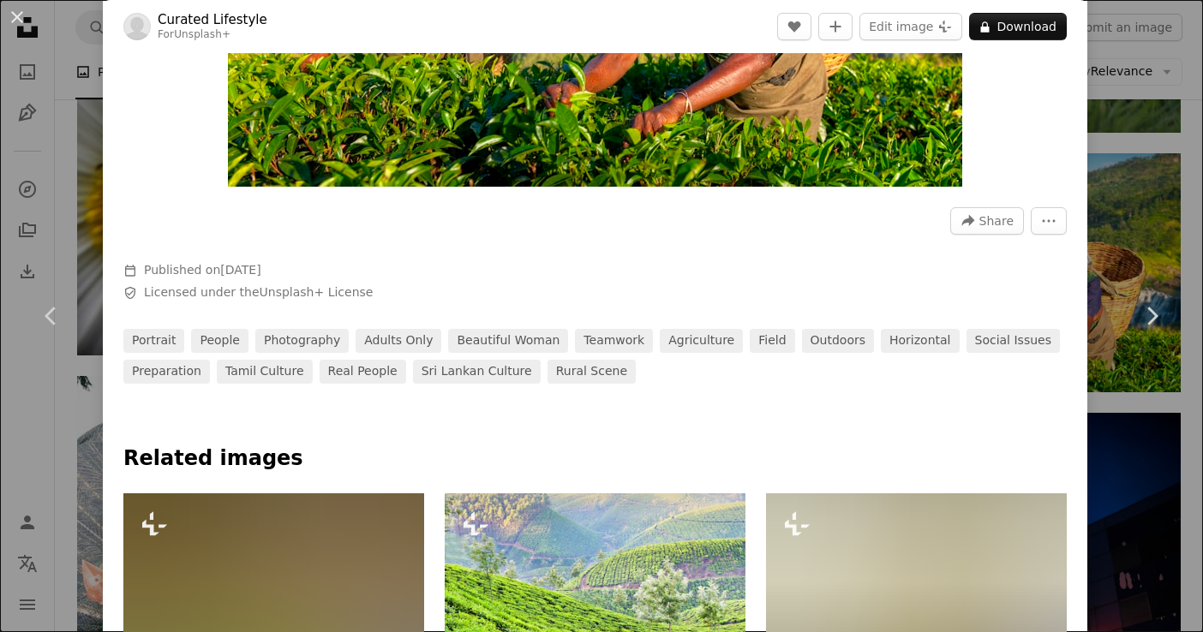
scroll to position [398, 0]
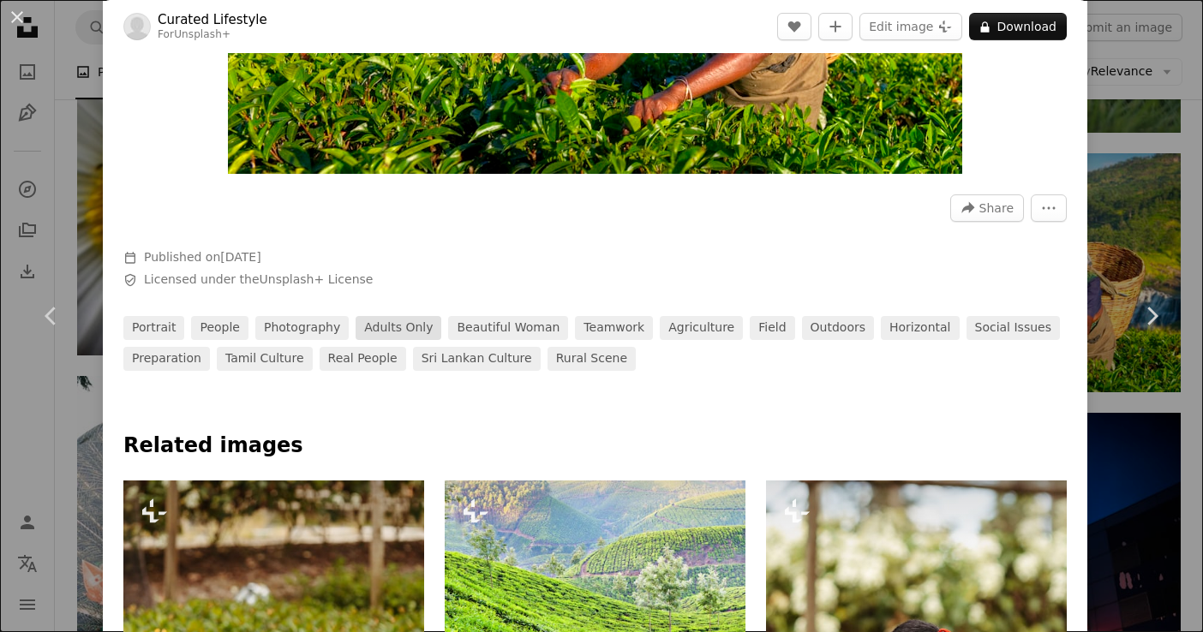
click at [372, 335] on link "adults only" at bounding box center [398, 328] width 86 height 24
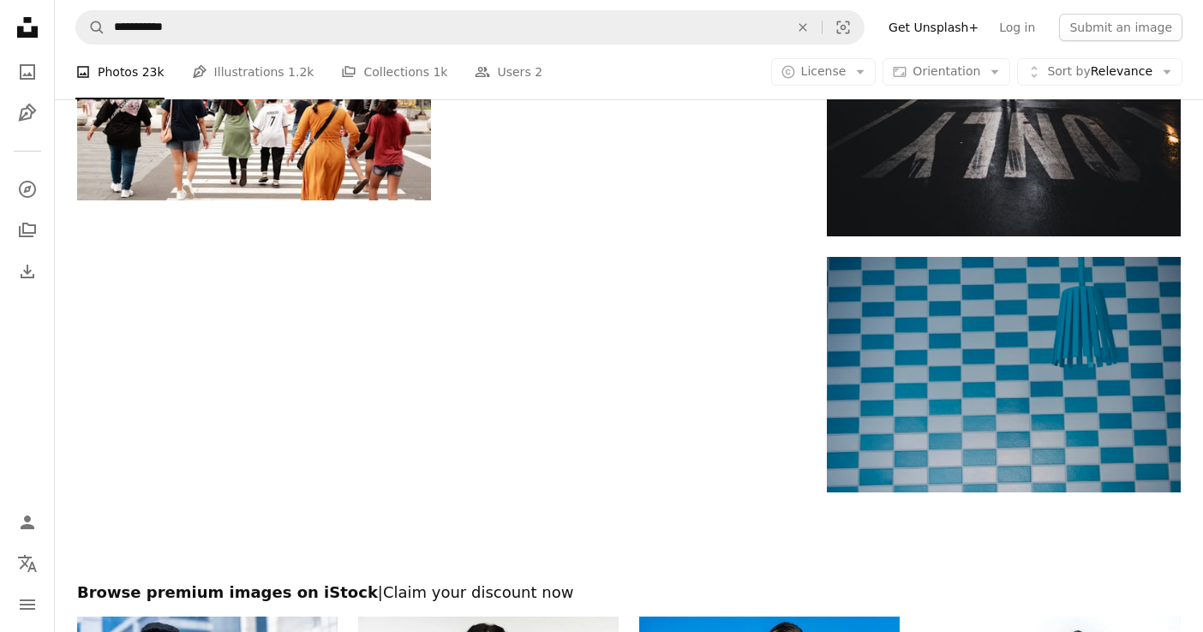
scroll to position [3084, 0]
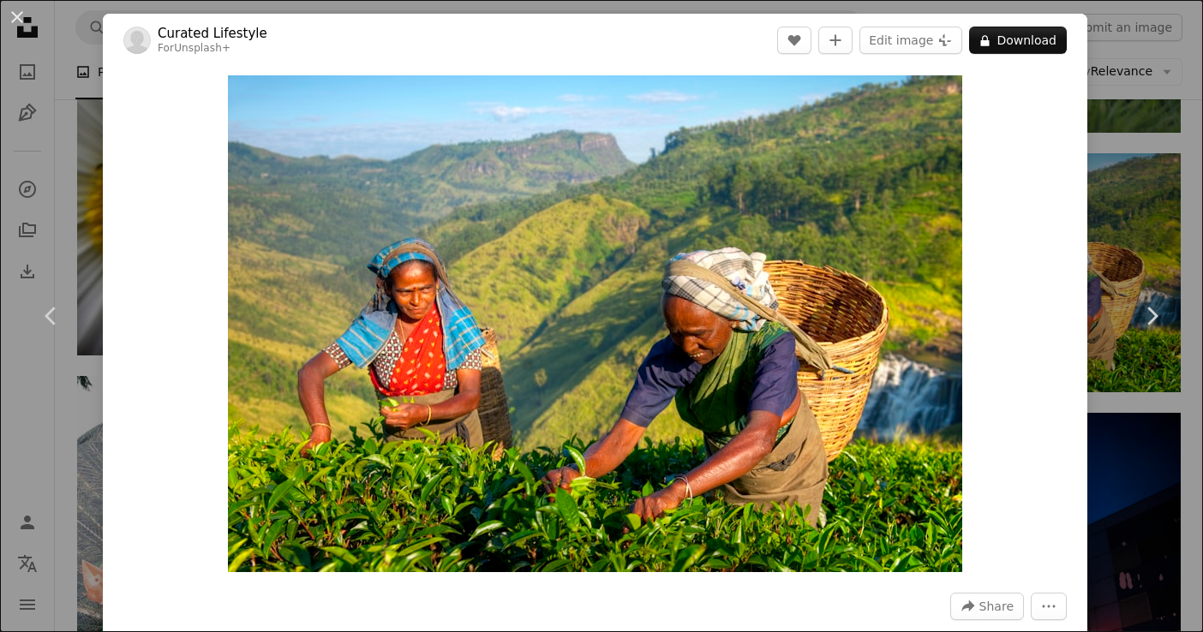
click at [200, 33] on link "Curated Lifestyle" at bounding box center [213, 33] width 110 height 17
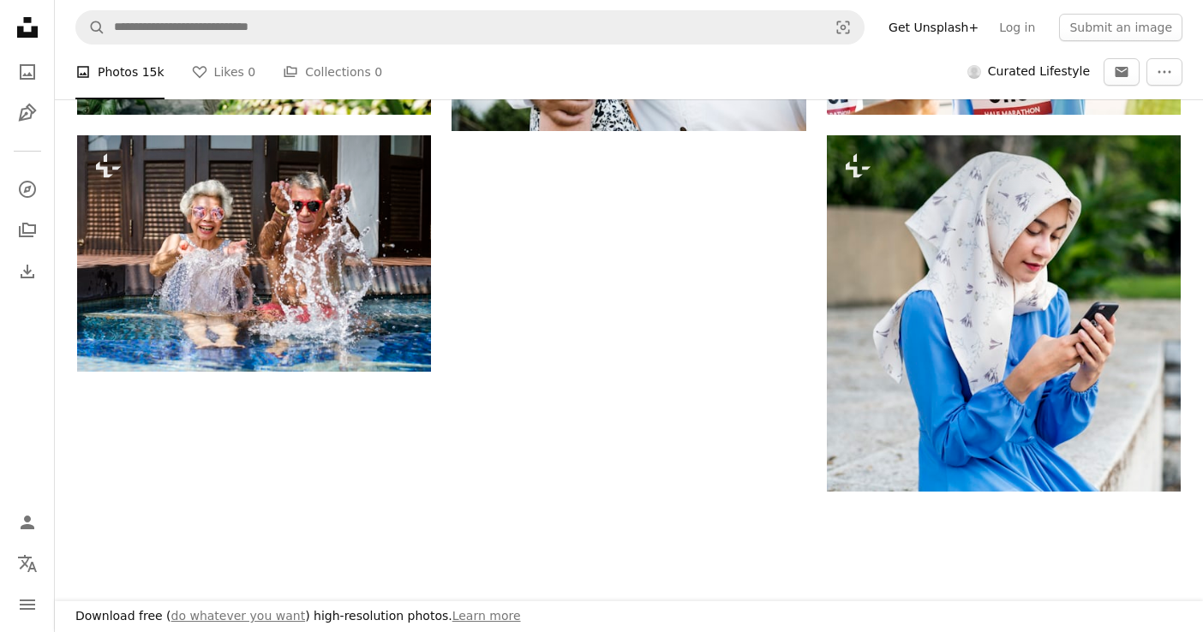
scroll to position [1814, 0]
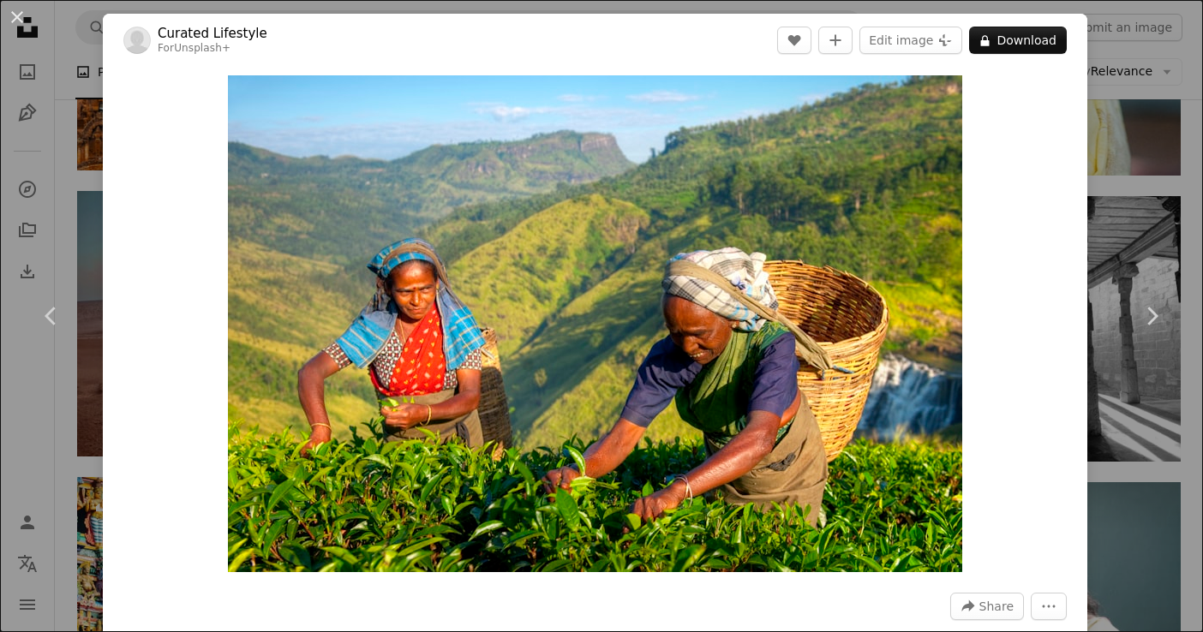
scroll to position [4684, 0]
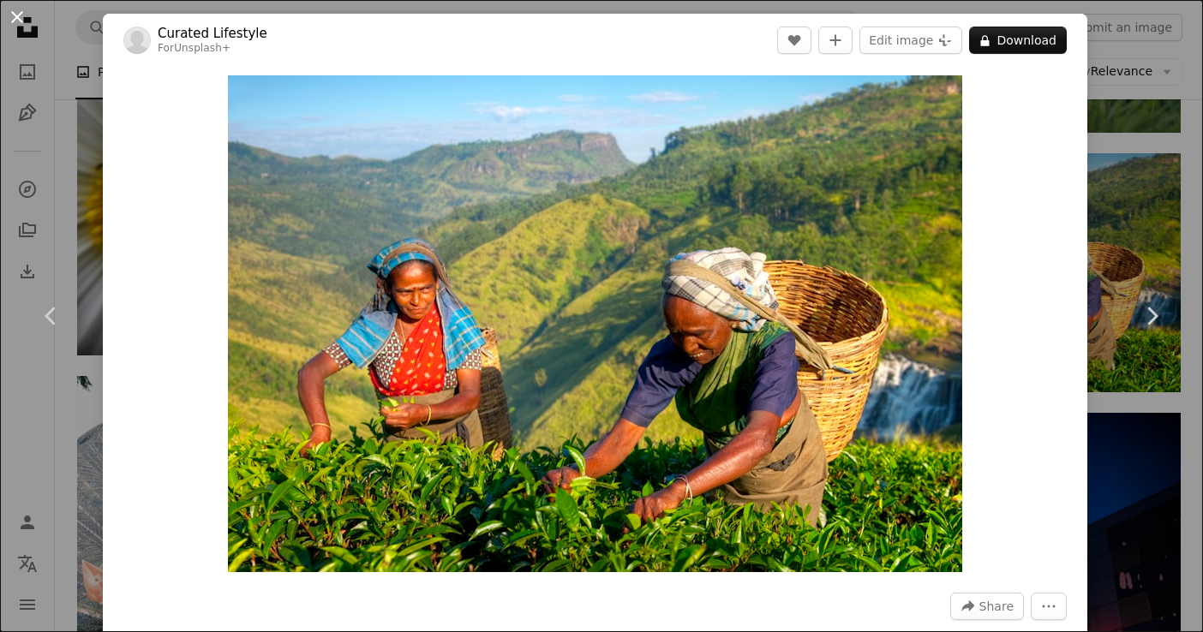
click at [15, 14] on button "An X shape" at bounding box center [17, 17] width 21 height 21
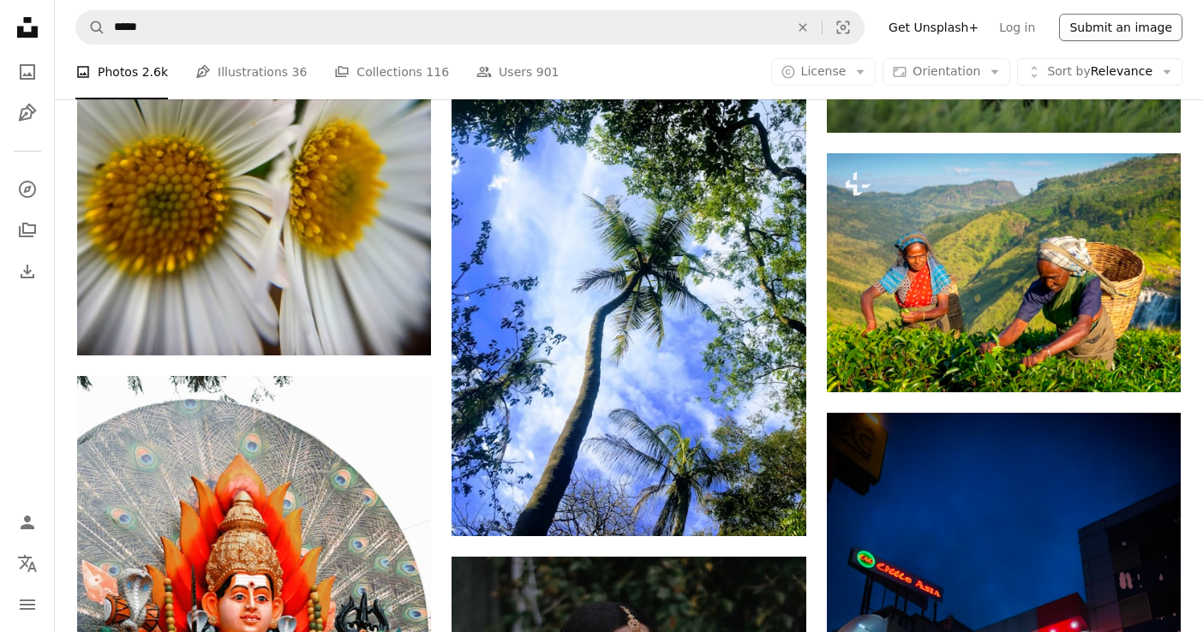
click at [1079, 31] on button "Submit an image" at bounding box center [1120, 27] width 123 height 27
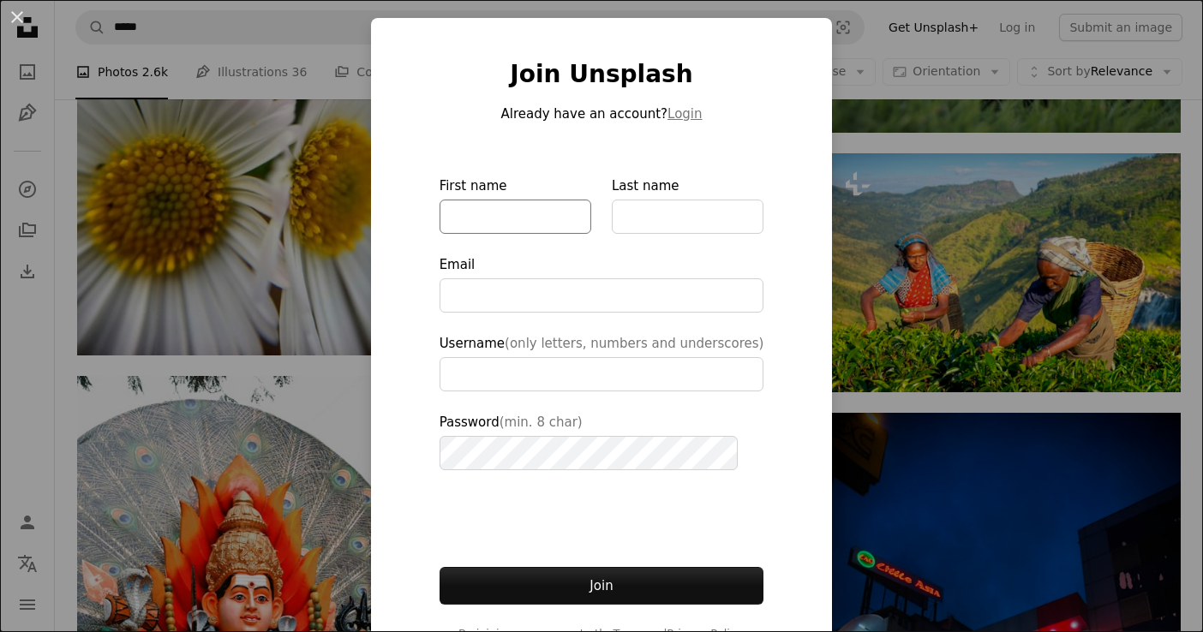
type input "**********"
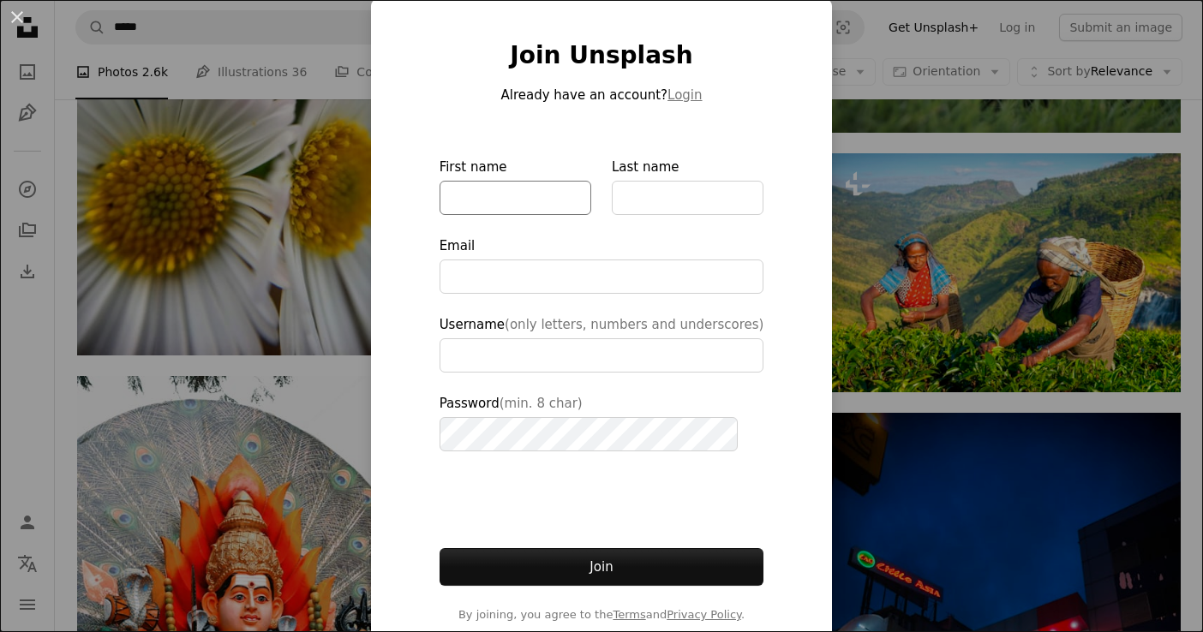
scroll to position [41, 0]
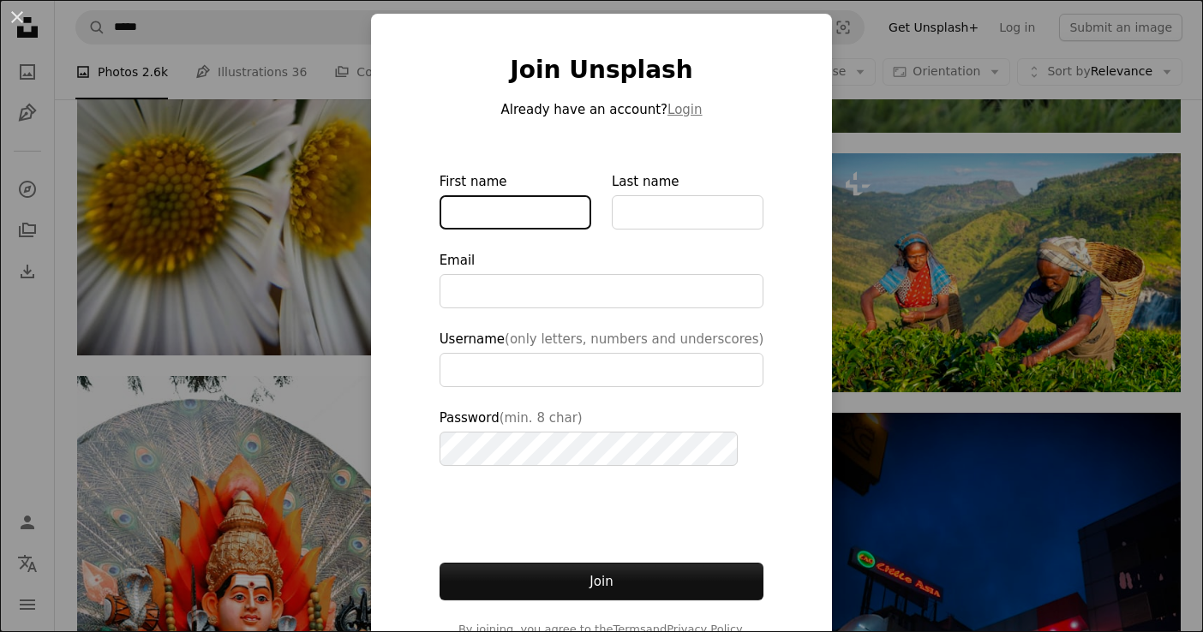
click at [510, 224] on input "First name" at bounding box center [515, 212] width 152 height 34
type input "*********"
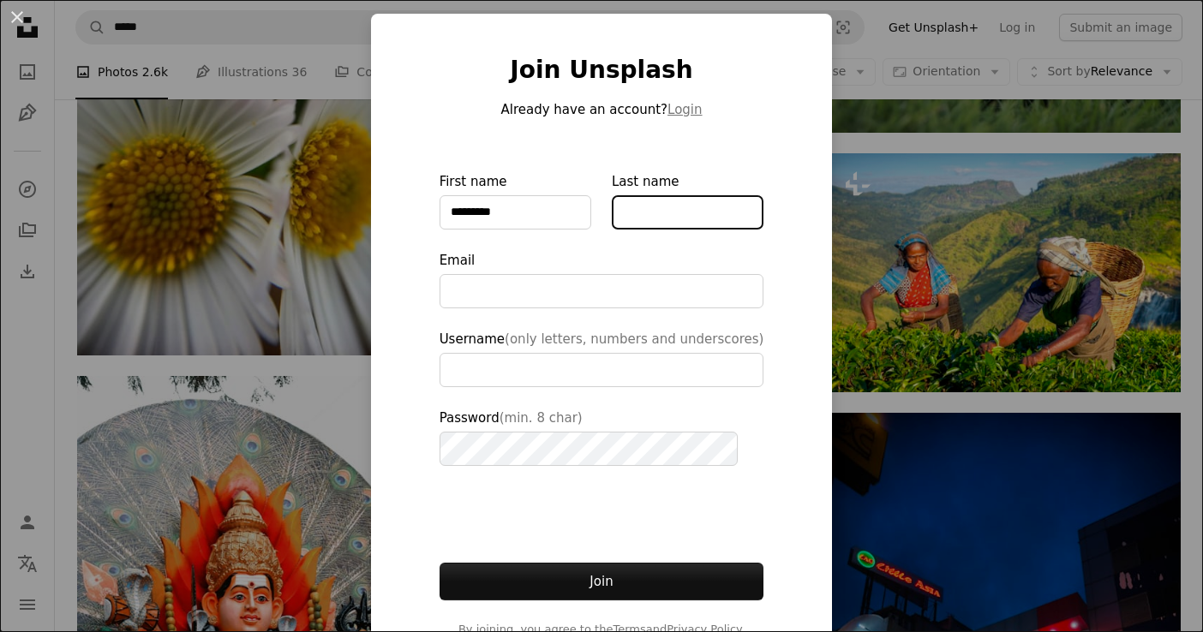
click at [658, 214] on input "Last name" at bounding box center [688, 212] width 152 height 34
type input "***"
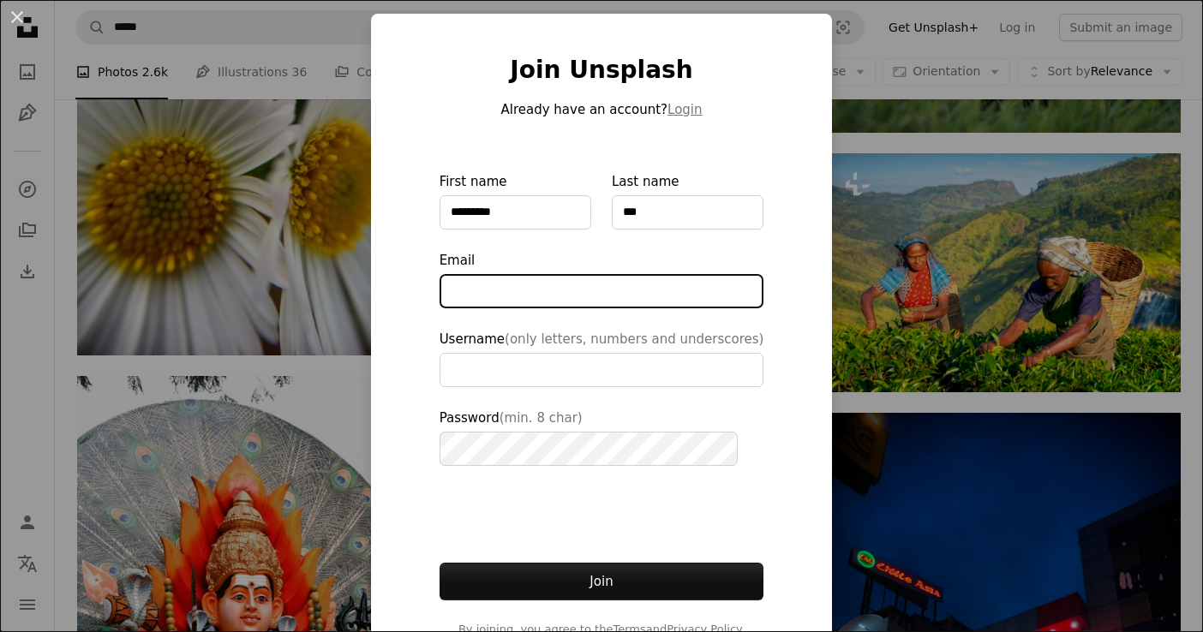
click at [494, 289] on input "Email" at bounding box center [601, 291] width 325 height 34
type input "**********"
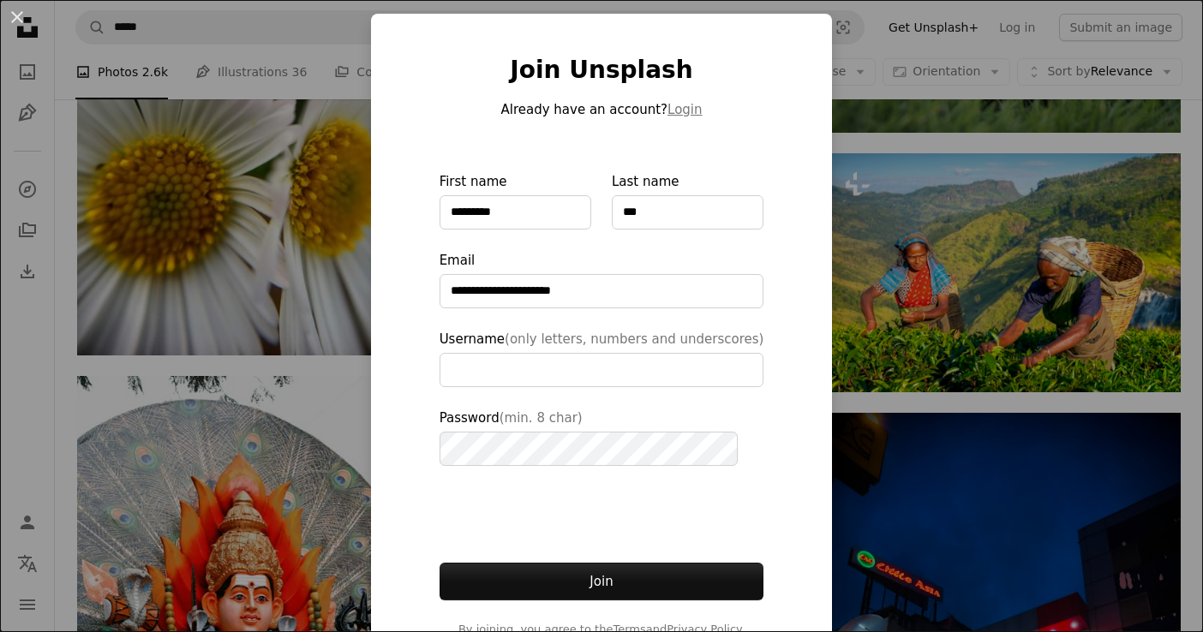
click at [440, 290] on div "**********" at bounding box center [602, 346] width 462 height 665
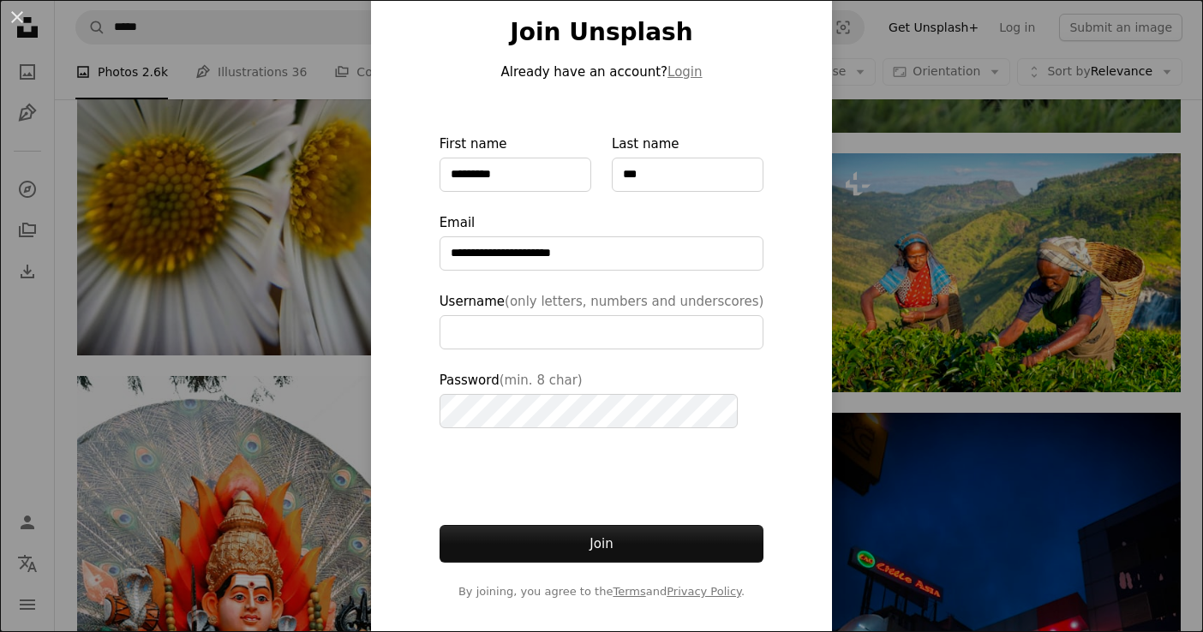
scroll to position [88, 0]
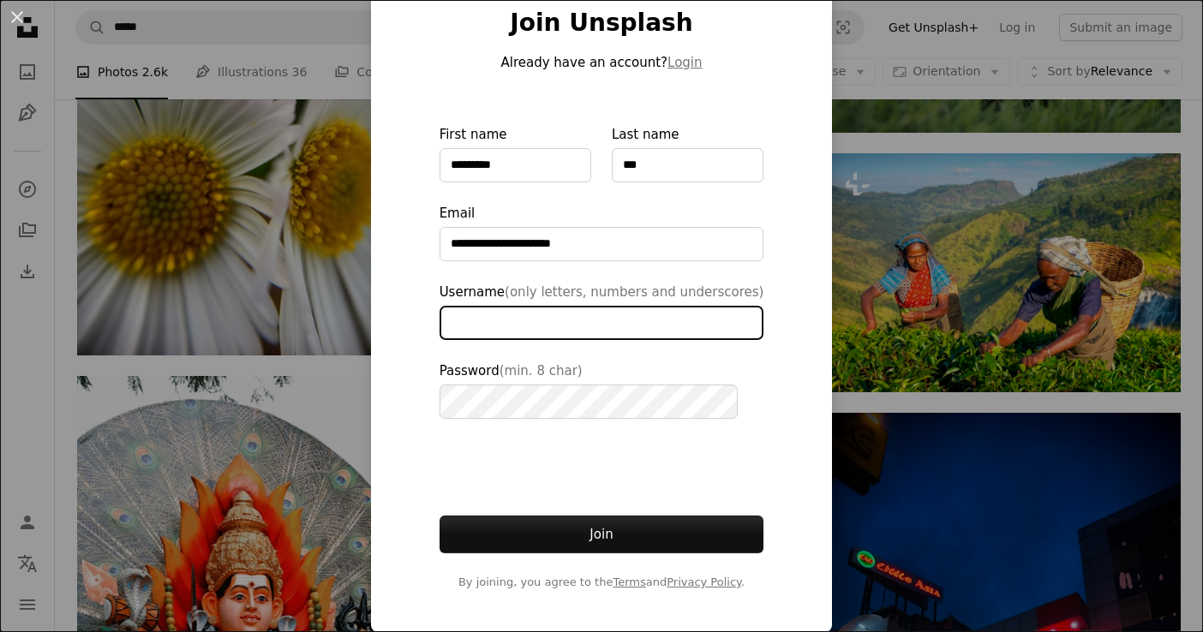
click at [516, 322] on input "Username (only letters, numbers and underscores)" at bounding box center [601, 323] width 325 height 34
type input "*********"
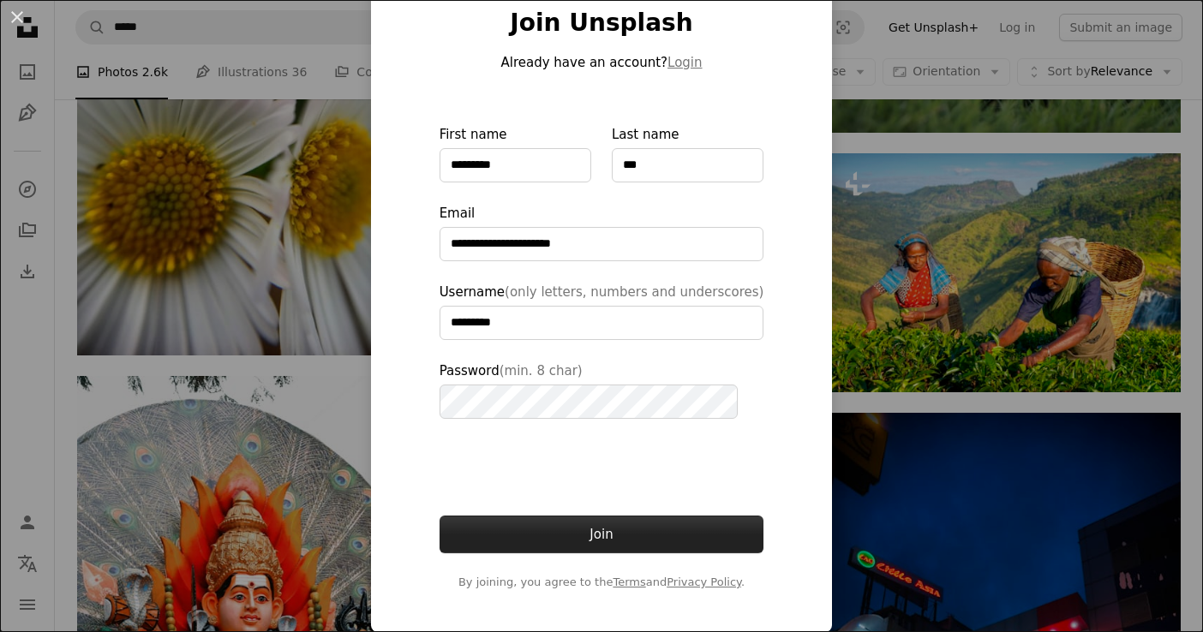
click at [534, 524] on button "Join" at bounding box center [601, 535] width 325 height 38
